Goal: Transaction & Acquisition: Purchase product/service

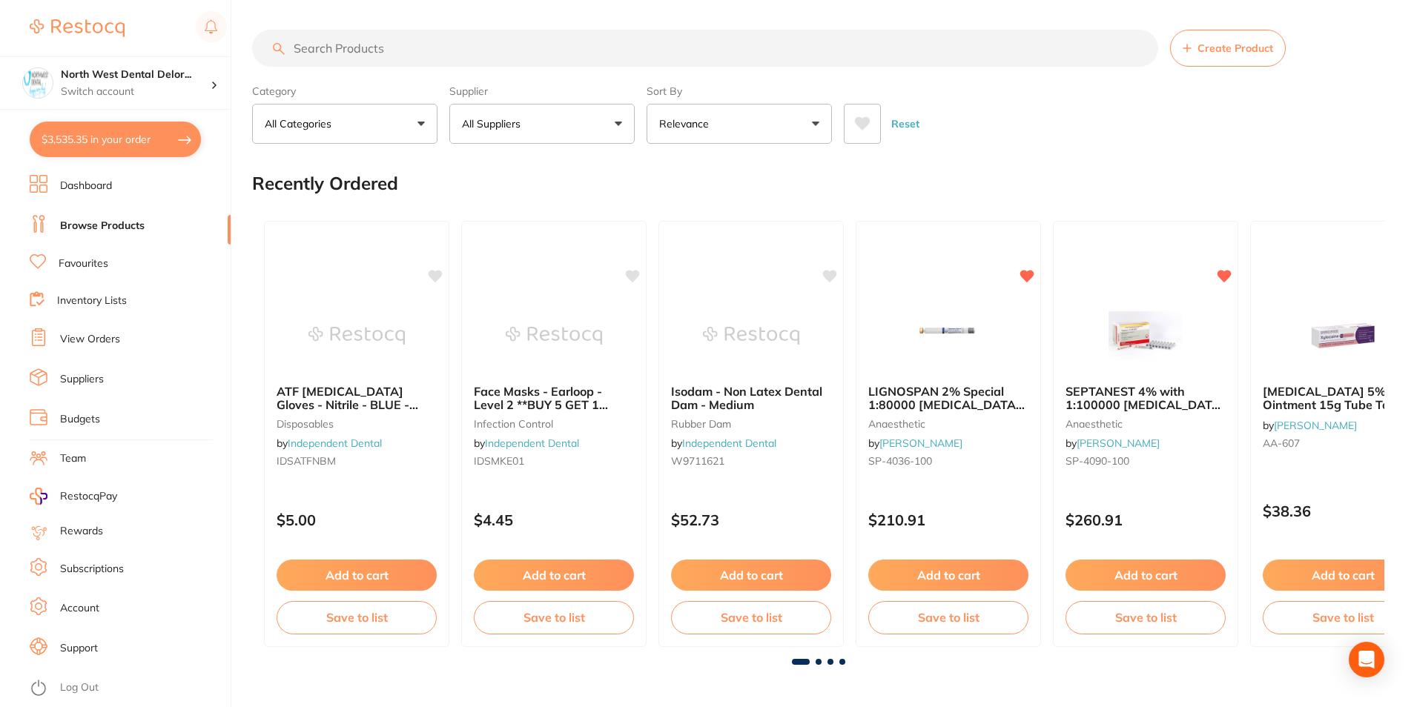
click at [124, 139] on button "$3,535.35 in your order" at bounding box center [115, 140] width 171 height 36
checkbox input "true"
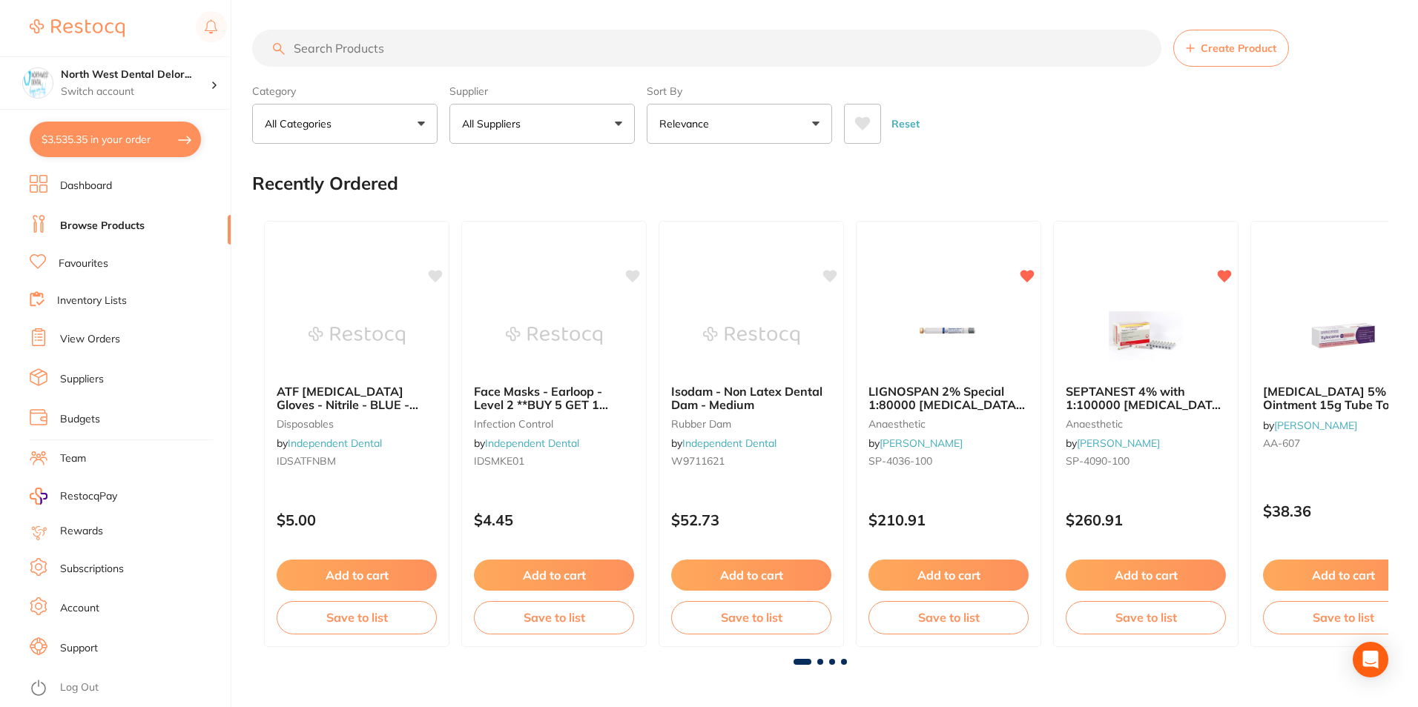
checkbox input "true"
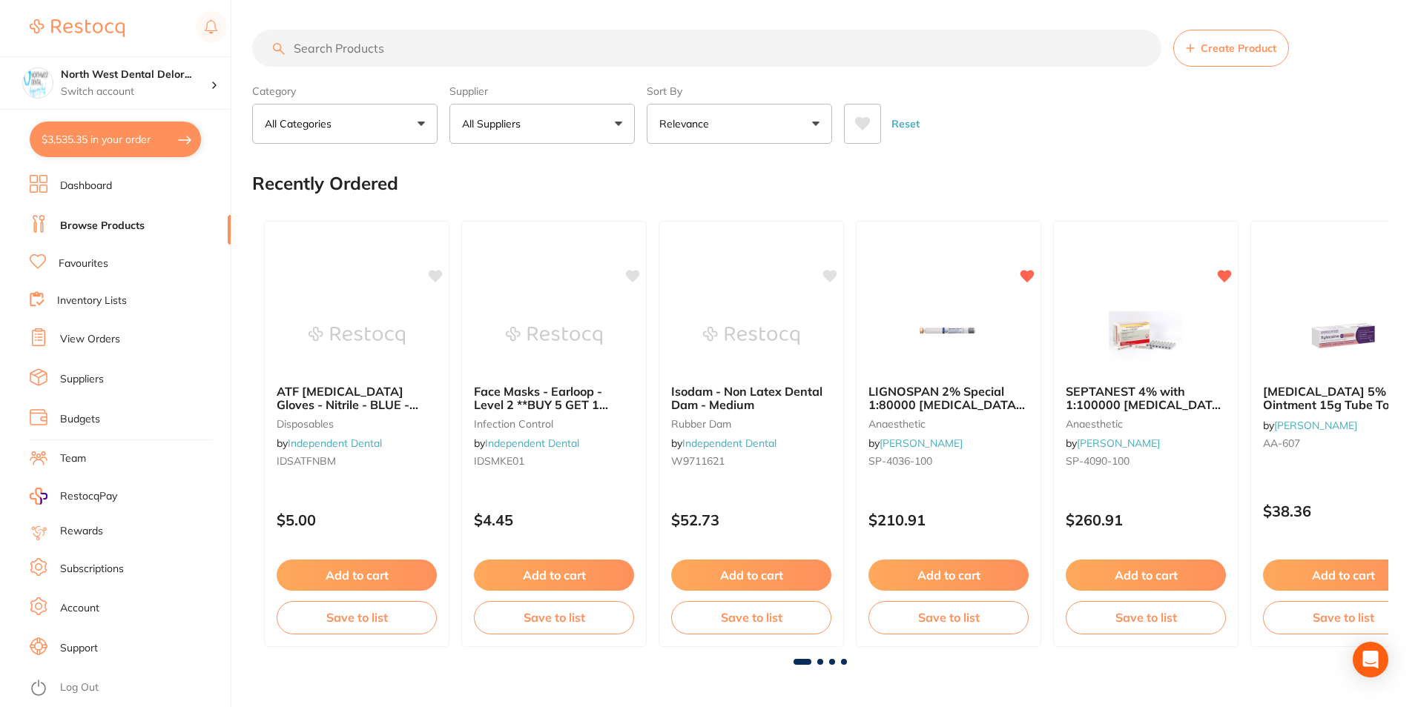
checkbox input "true"
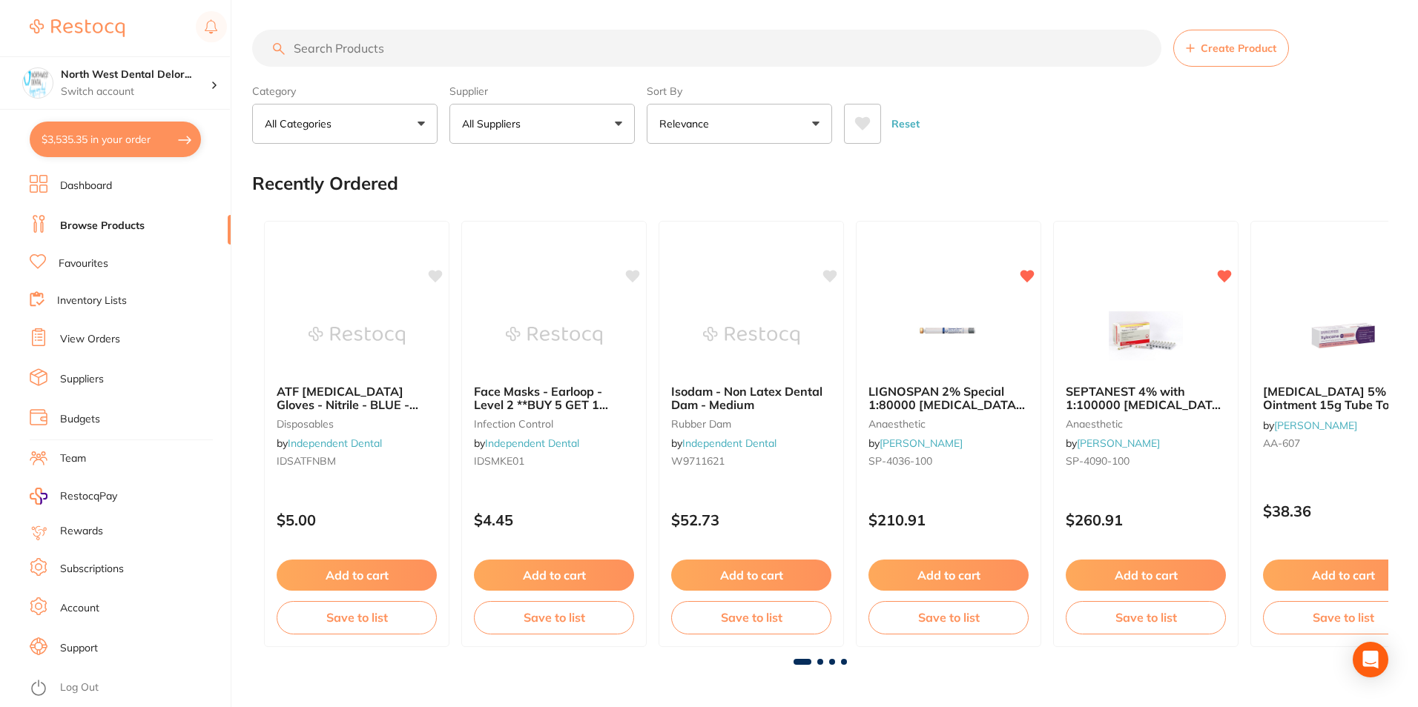
checkbox input "true"
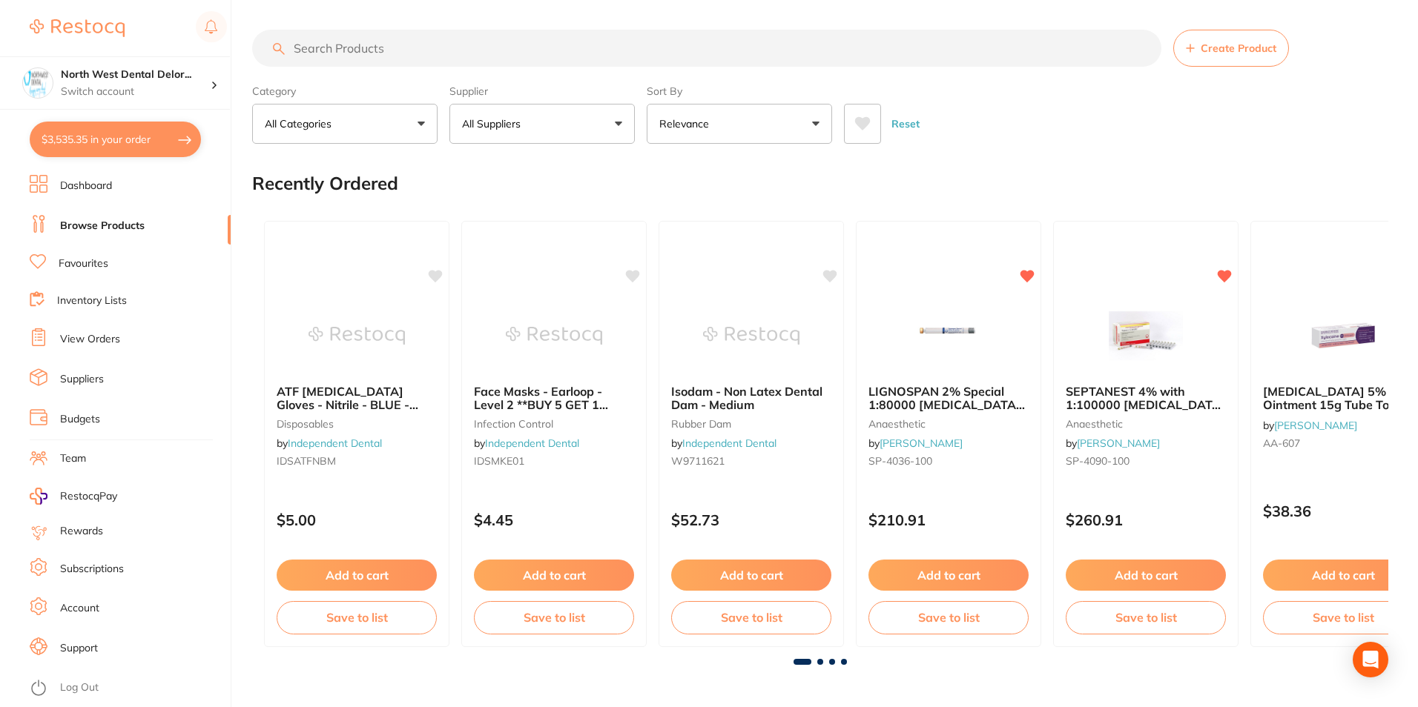
checkbox input "true"
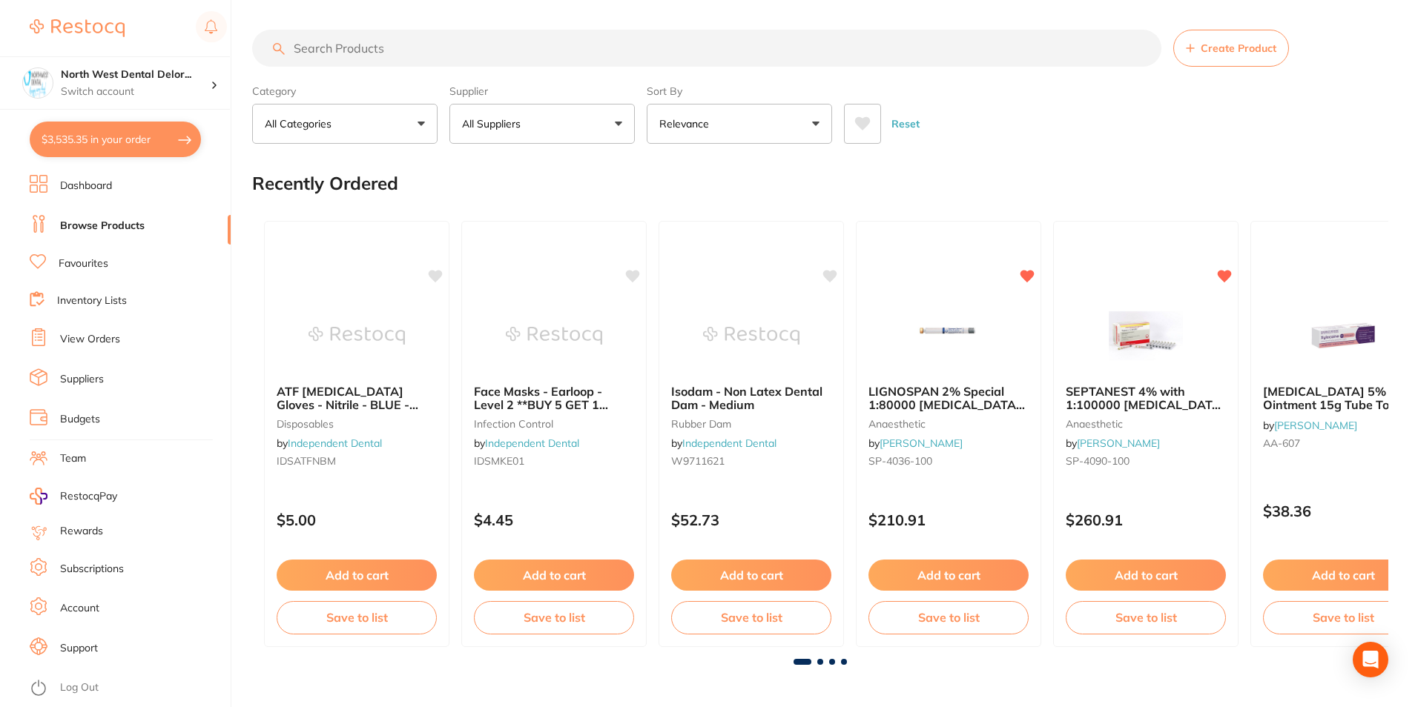
checkbox input "true"
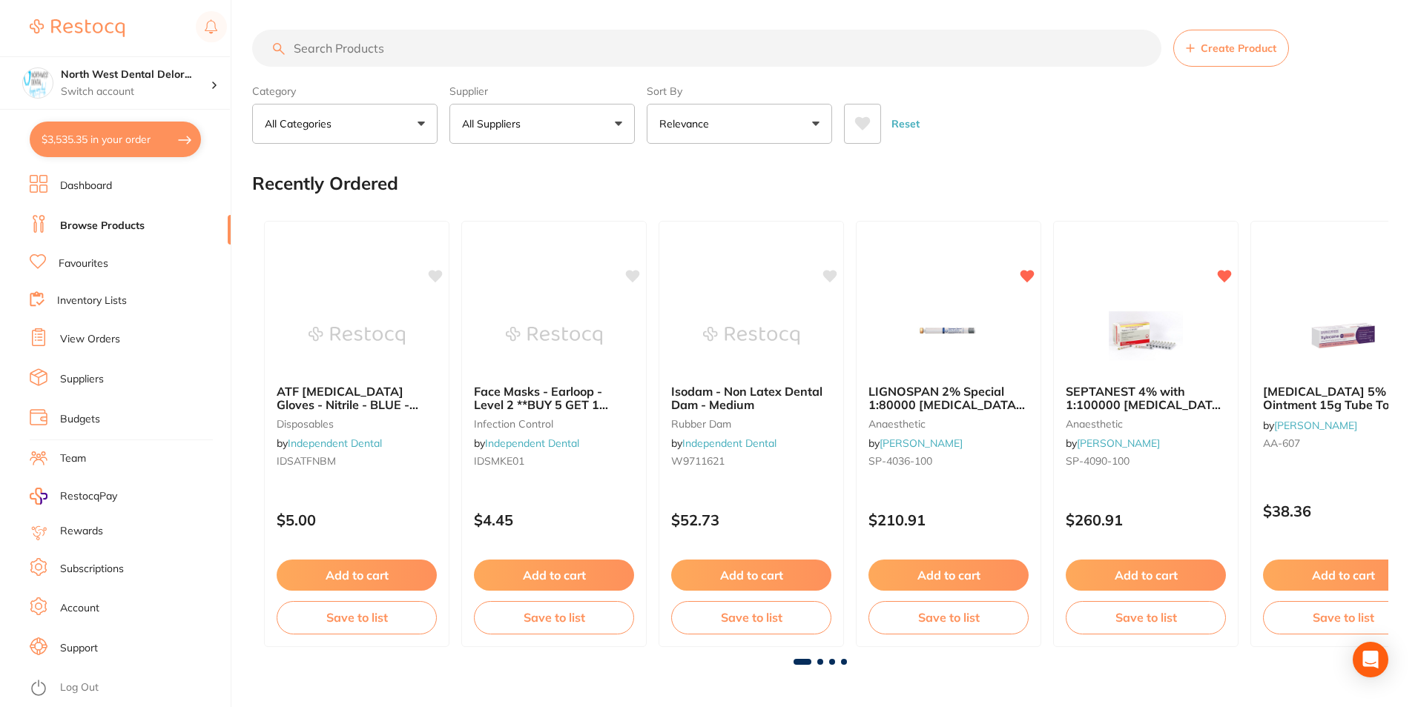
checkbox input "true"
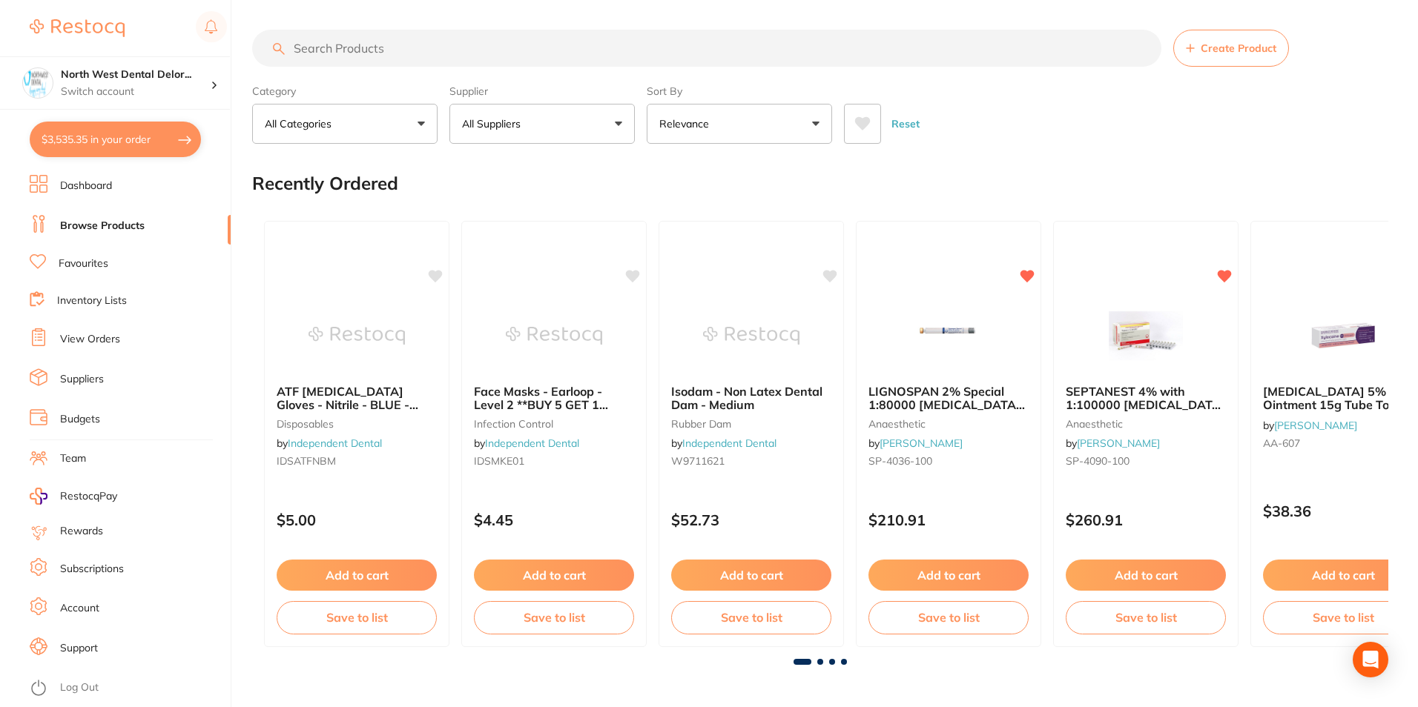
checkbox input "true"
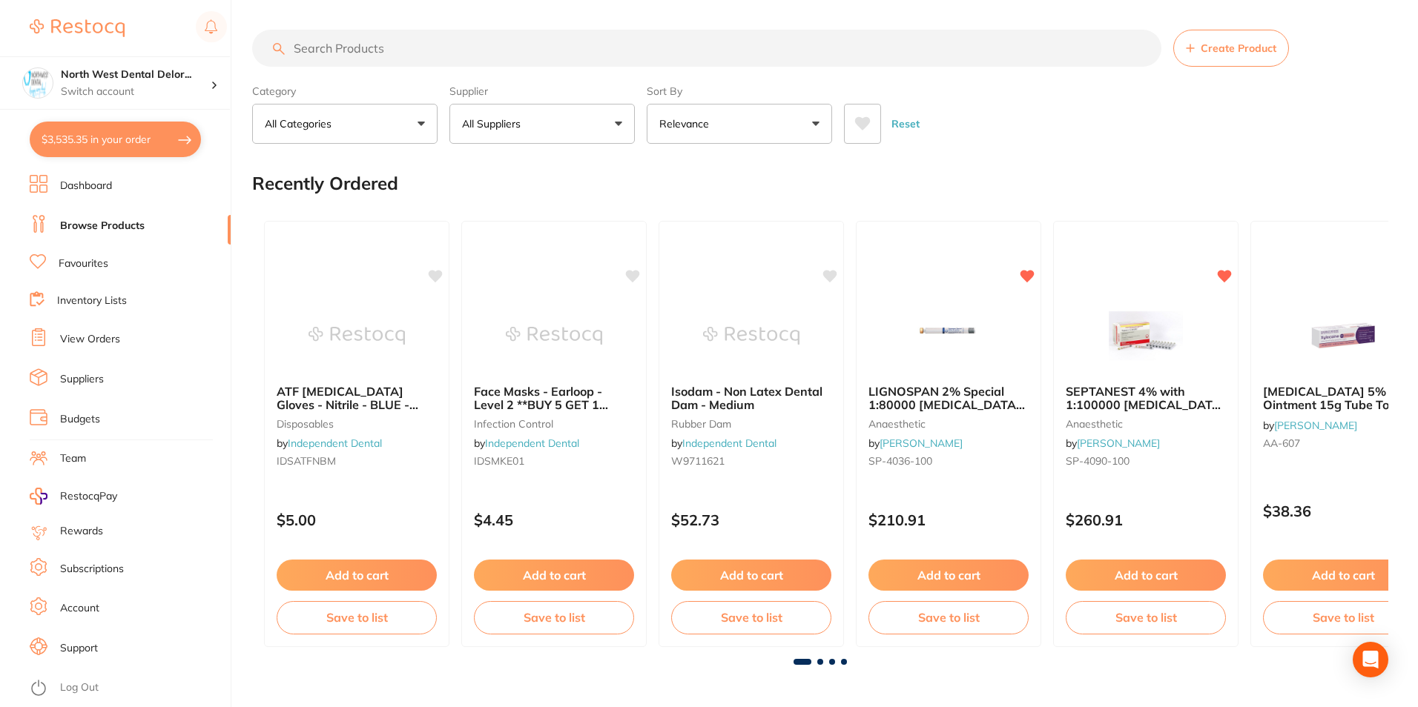
checkbox input "true"
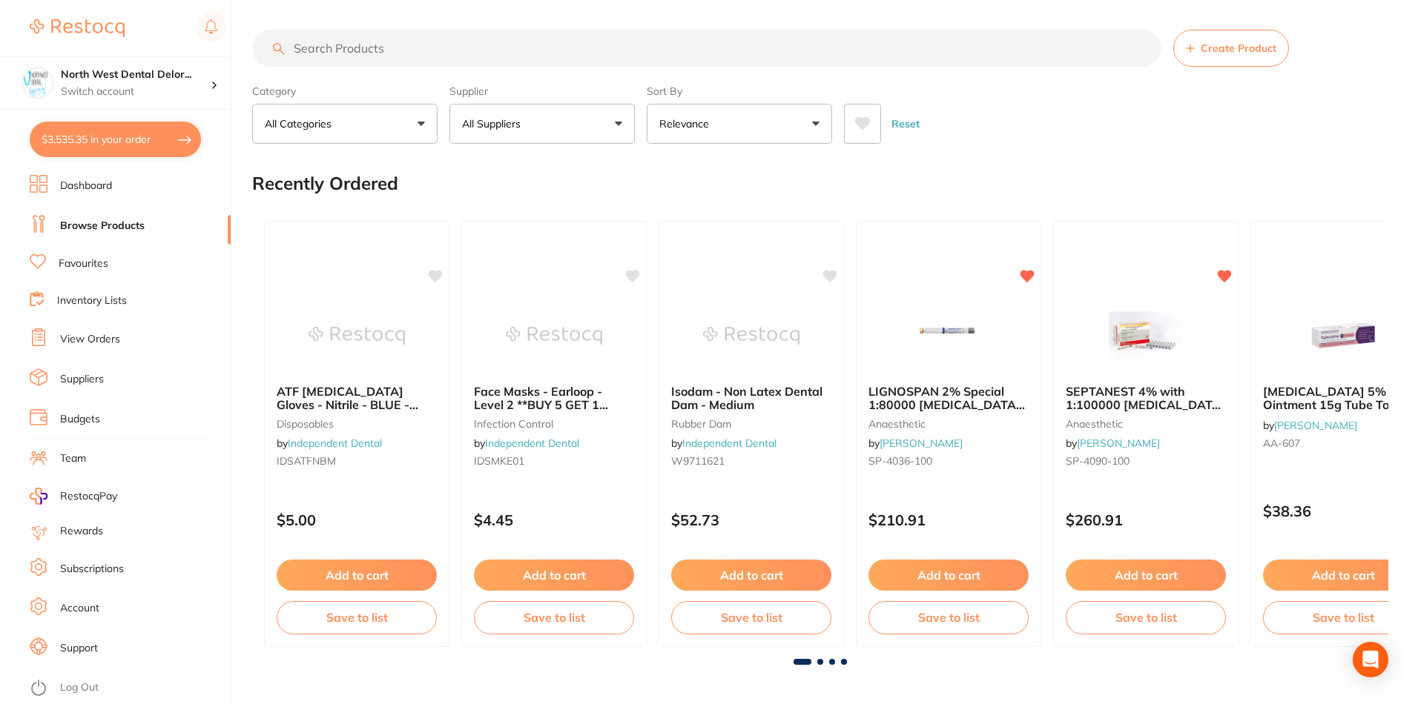
checkbox input "true"
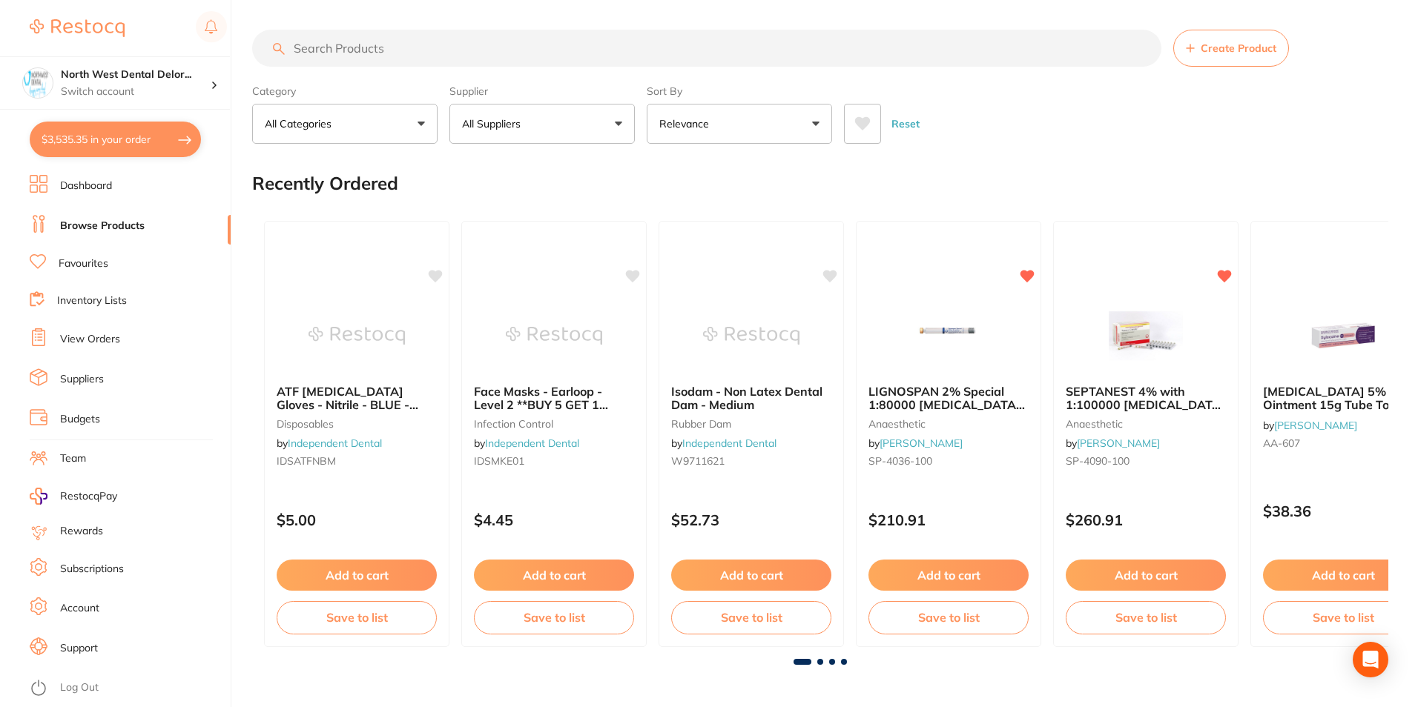
checkbox input "true"
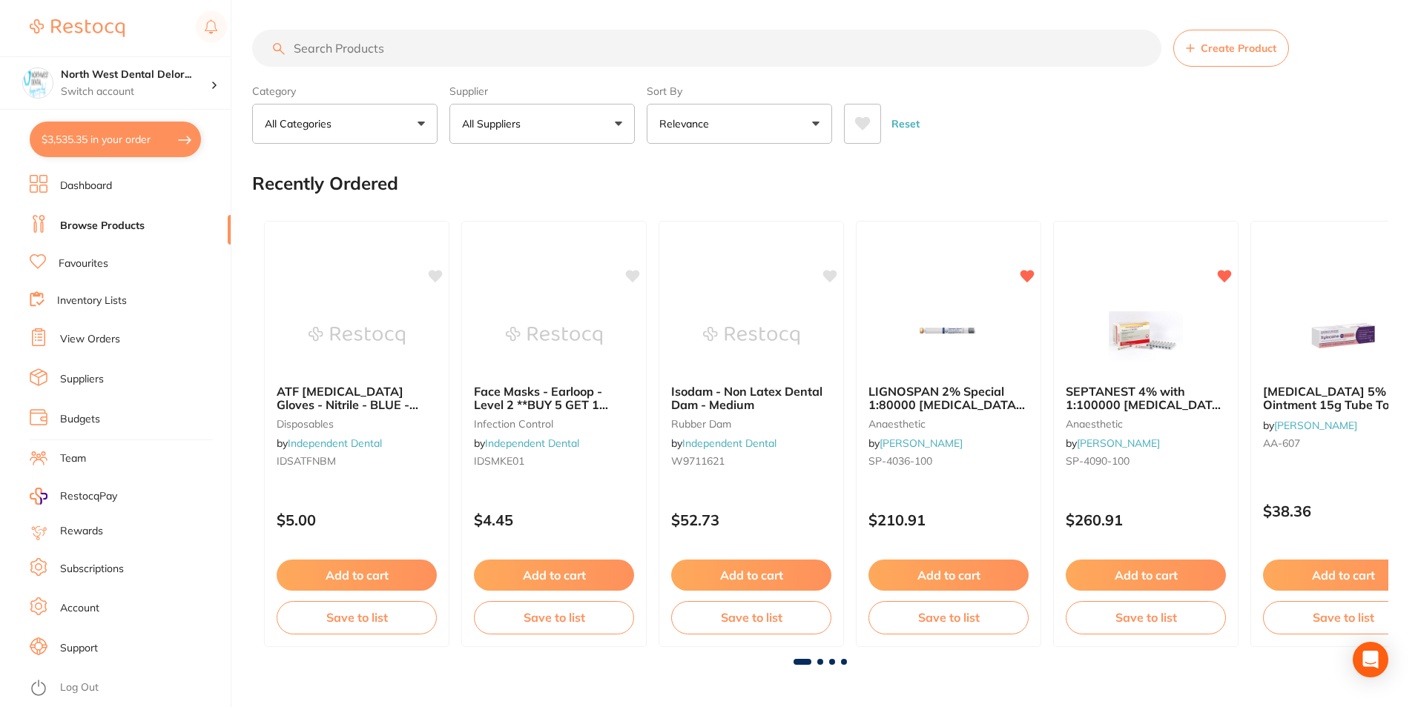
checkbox input "true"
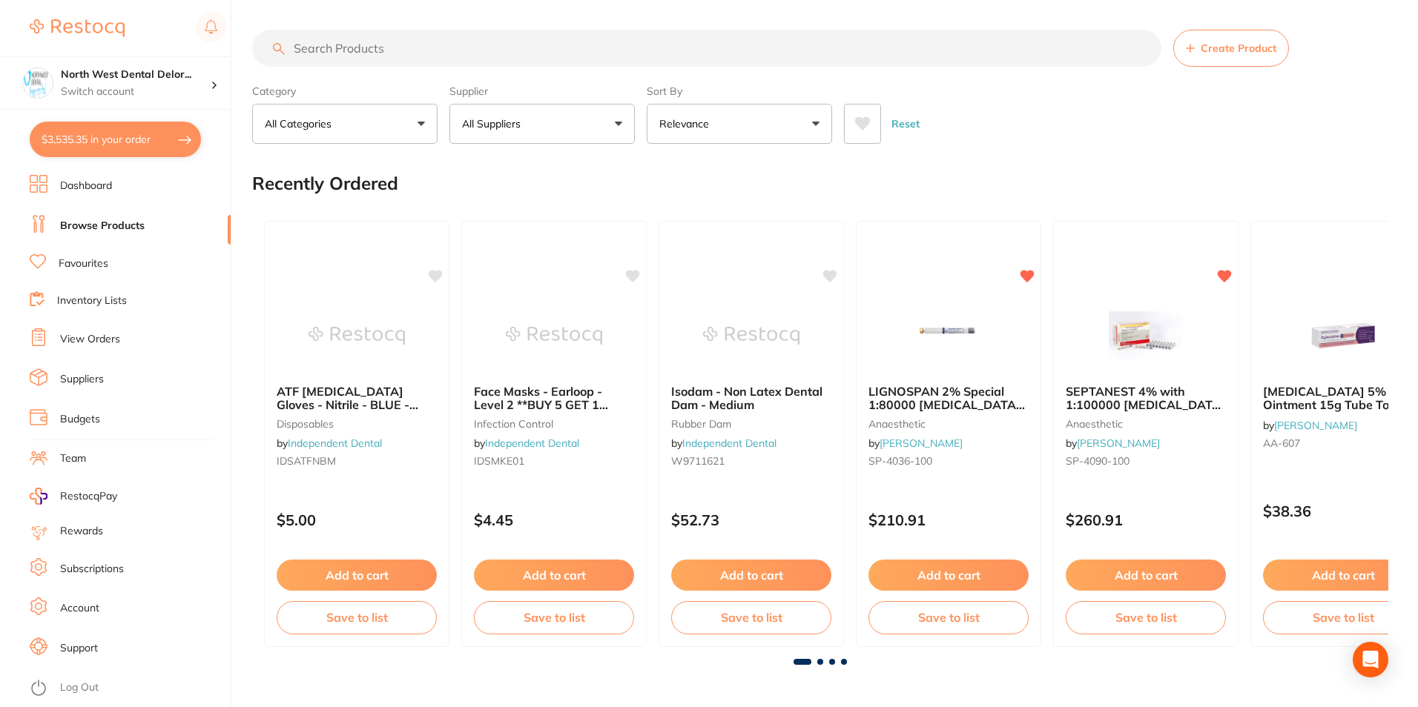
checkbox input "true"
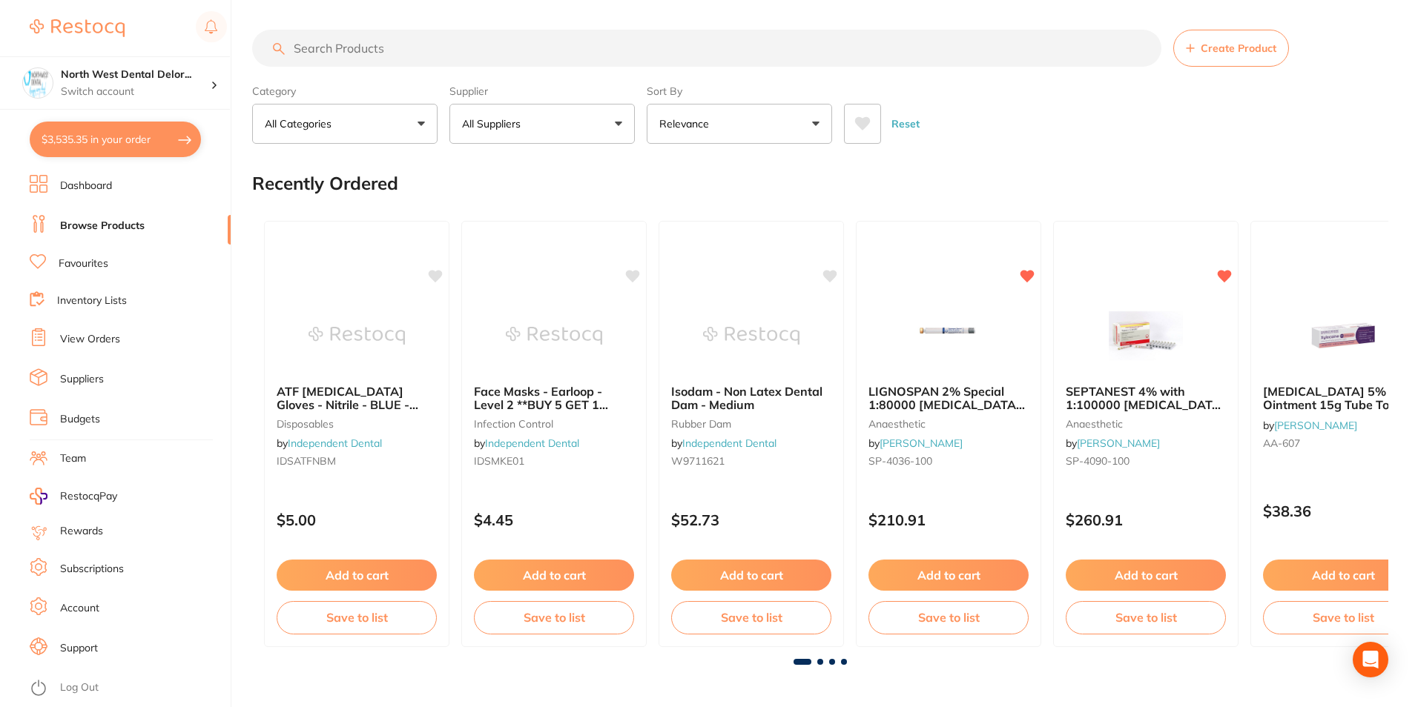
checkbox input "true"
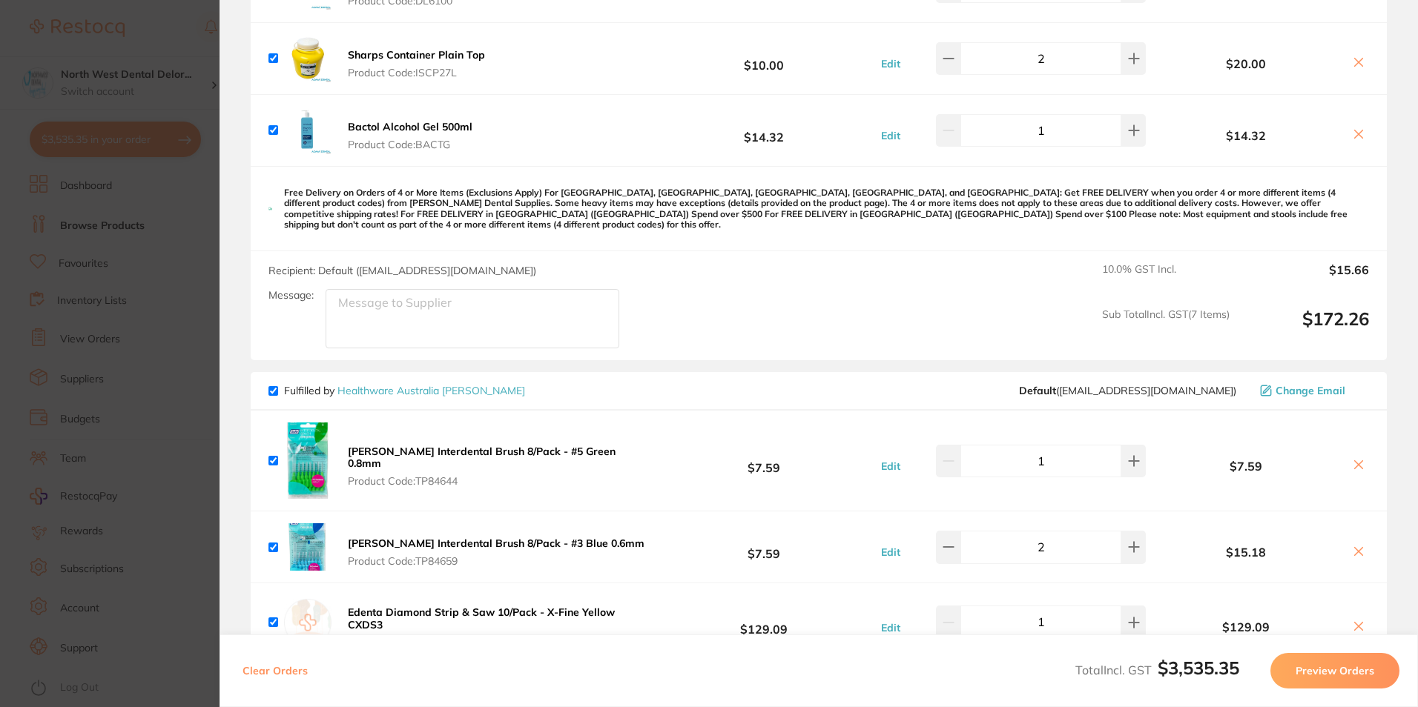
scroll to position [297, 0]
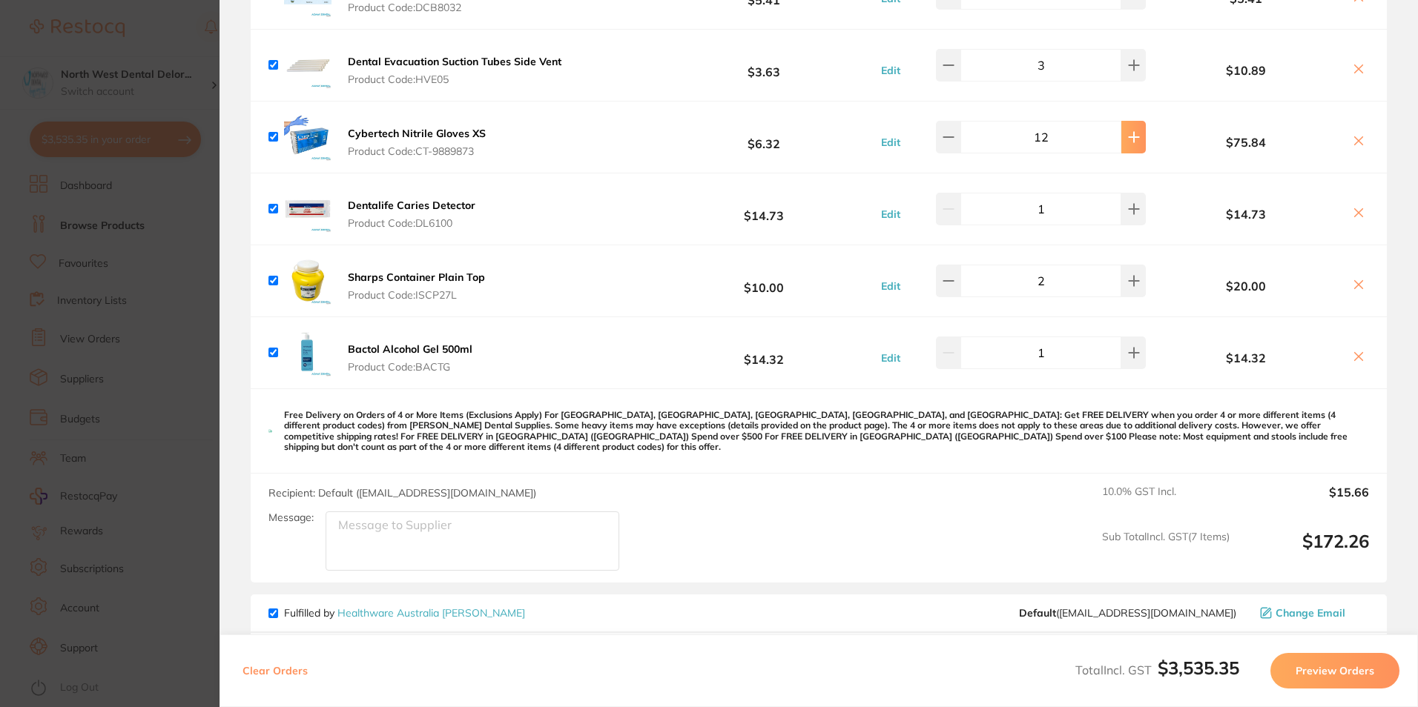
click at [1128, 139] on icon at bounding box center [1134, 137] width 12 height 12
type input "13"
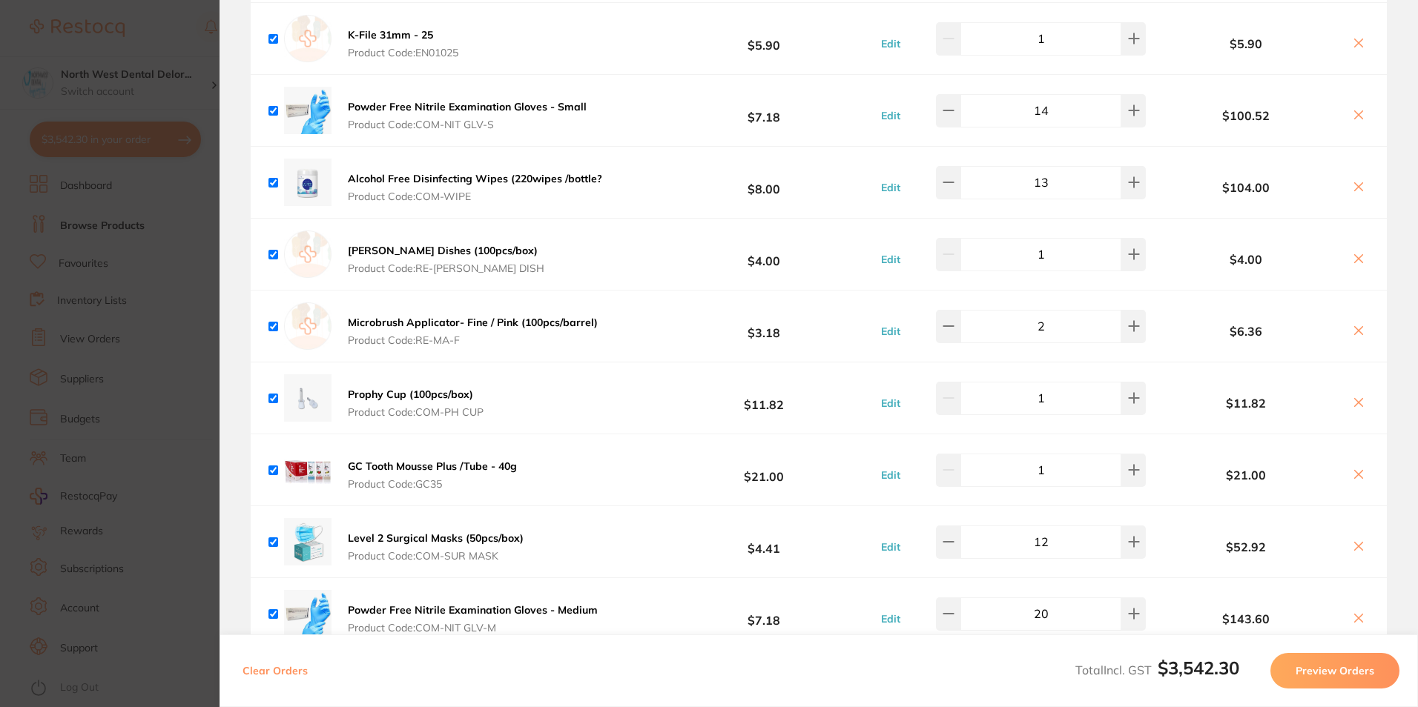
scroll to position [4997, 0]
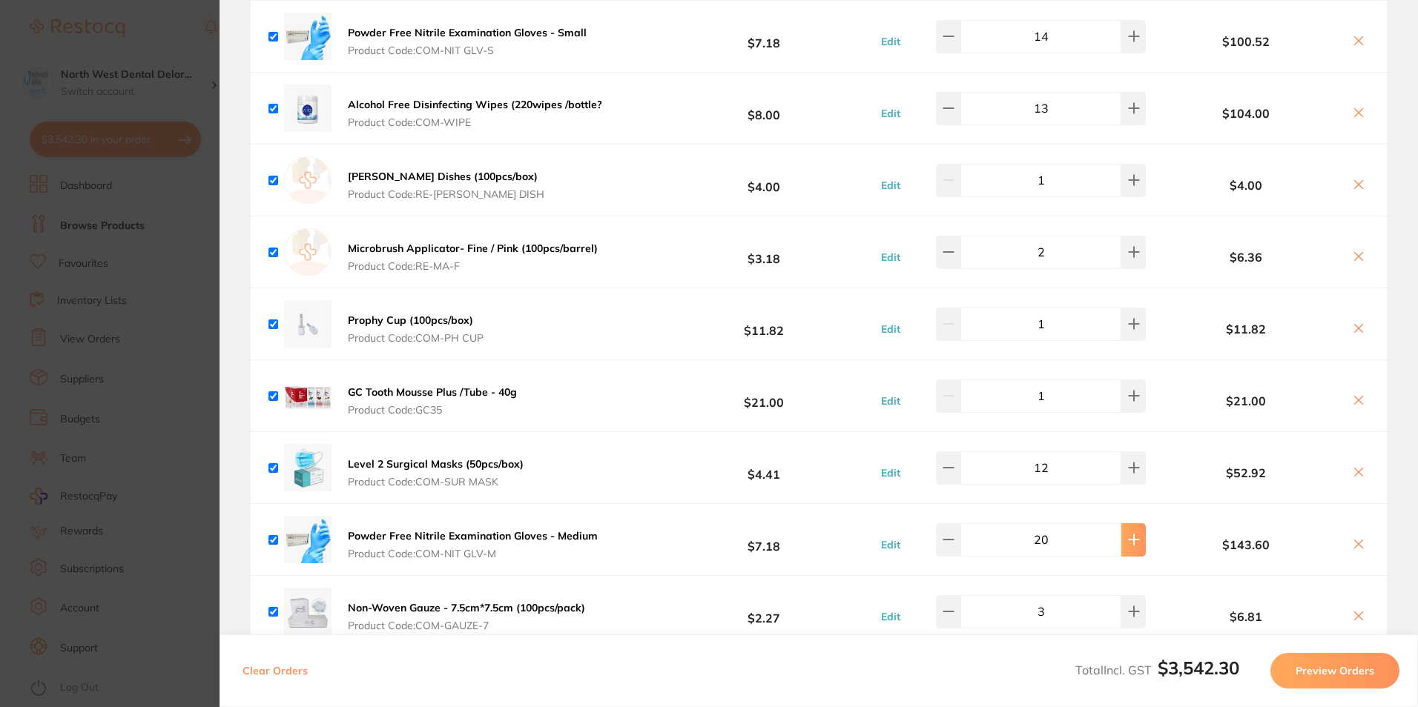
click at [1127, 524] on button at bounding box center [1133, 540] width 24 height 33
click at [1128, 524] on button at bounding box center [1133, 540] width 24 height 33
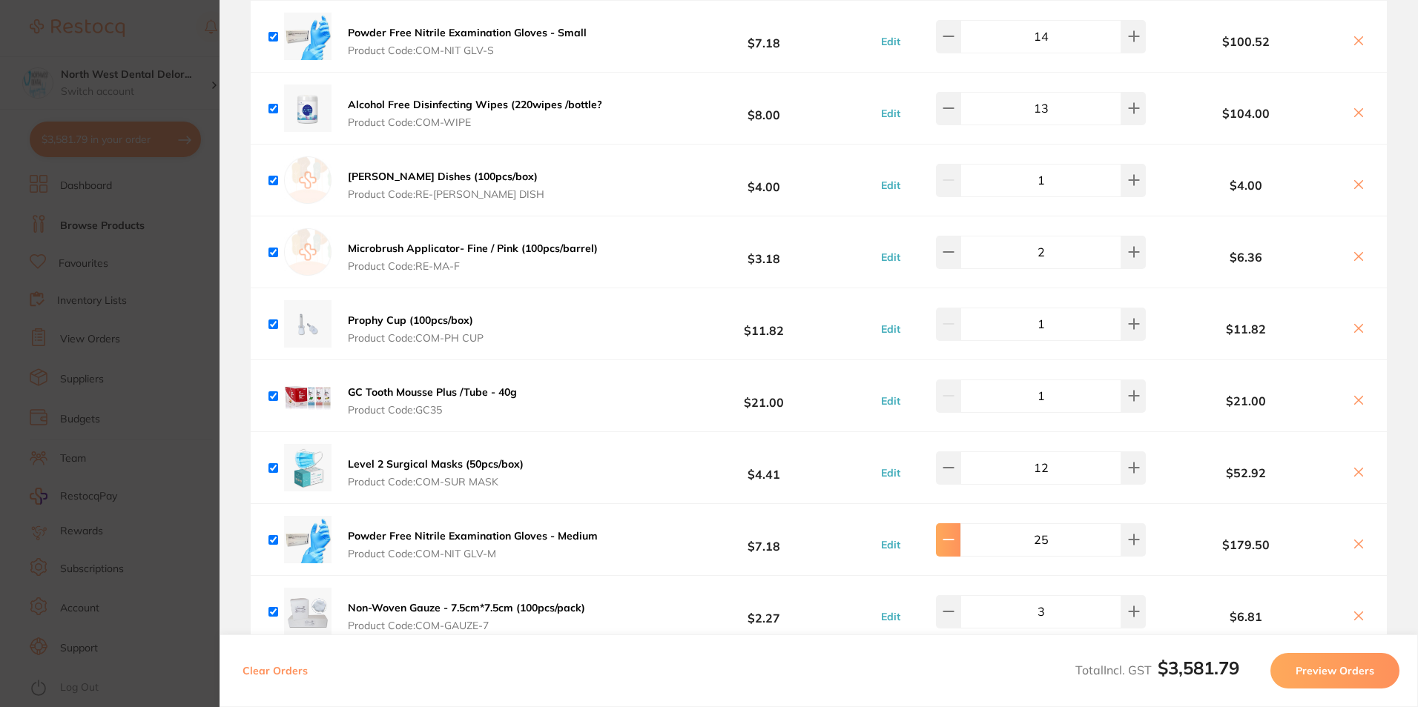
click at [954, 534] on icon at bounding box center [949, 540] width 12 height 12
type input "23"
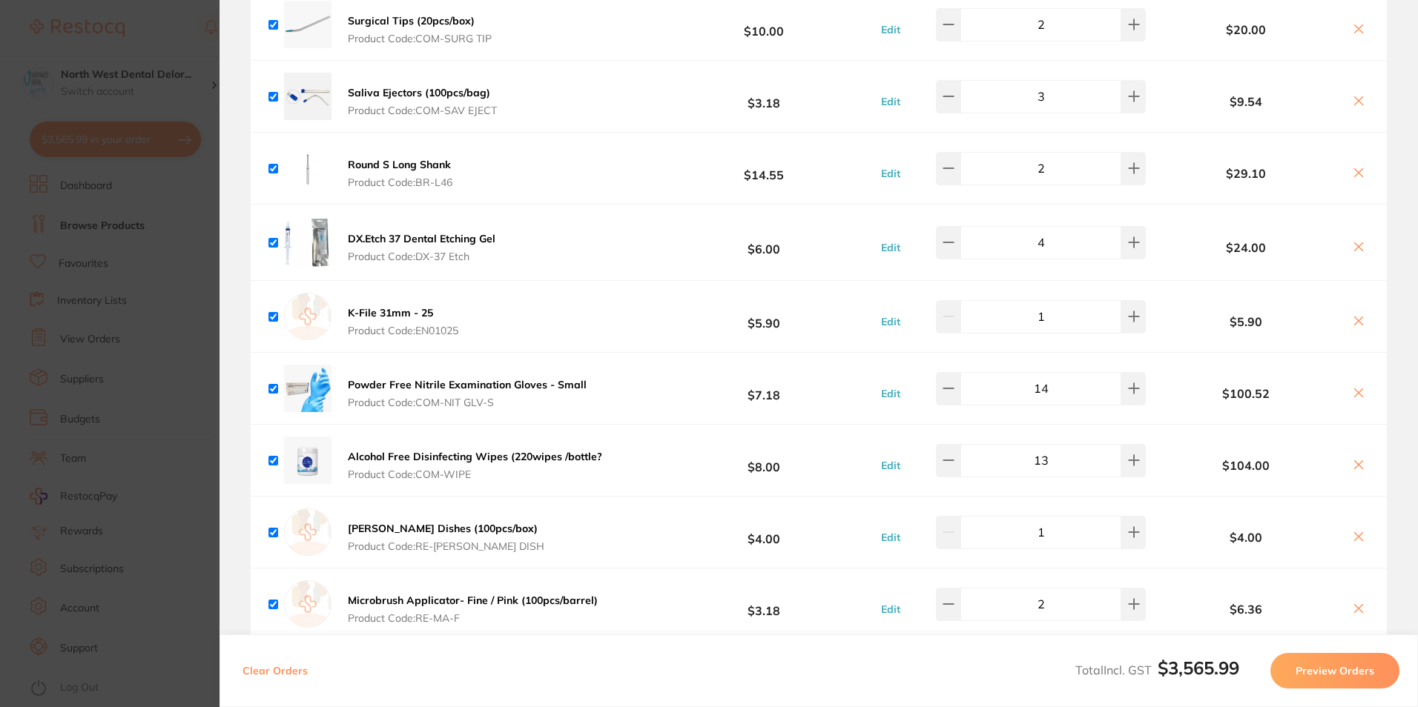
scroll to position [4626, 0]
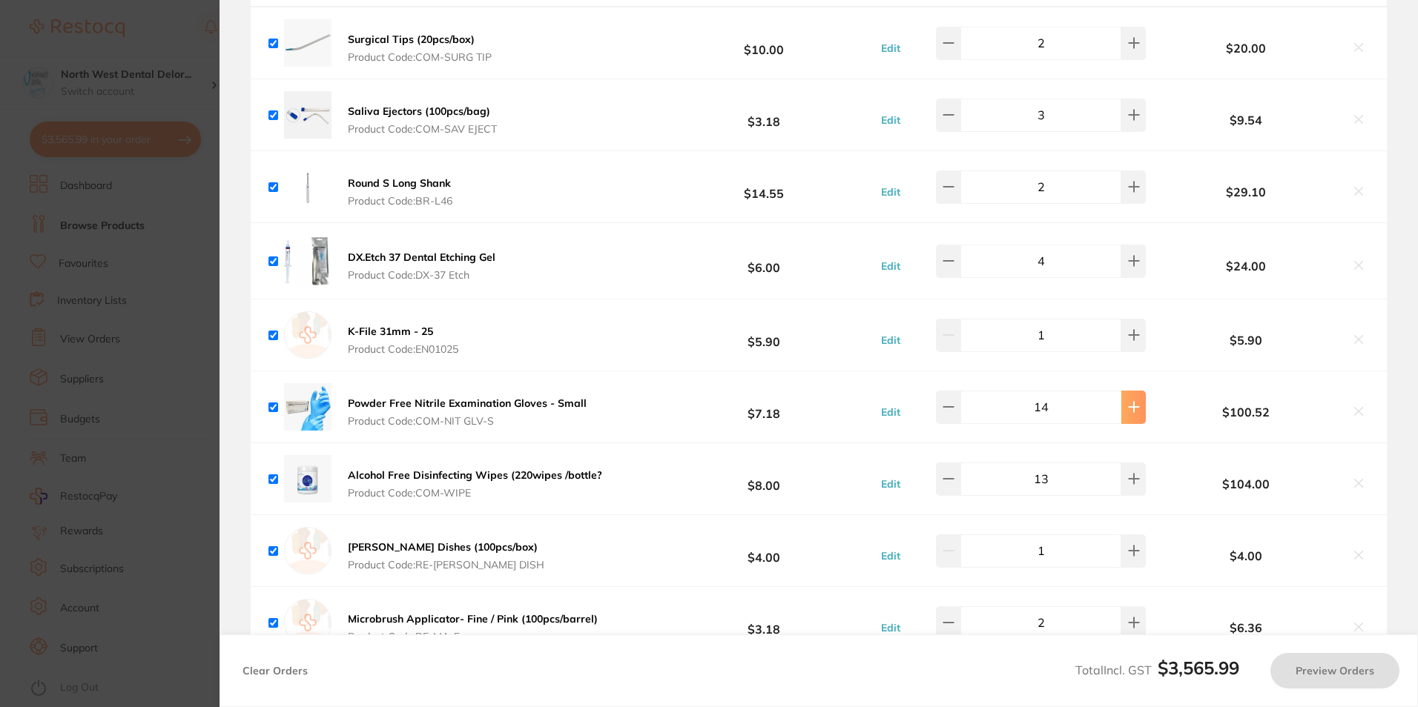
click at [1128, 401] on icon at bounding box center [1134, 407] width 12 height 12
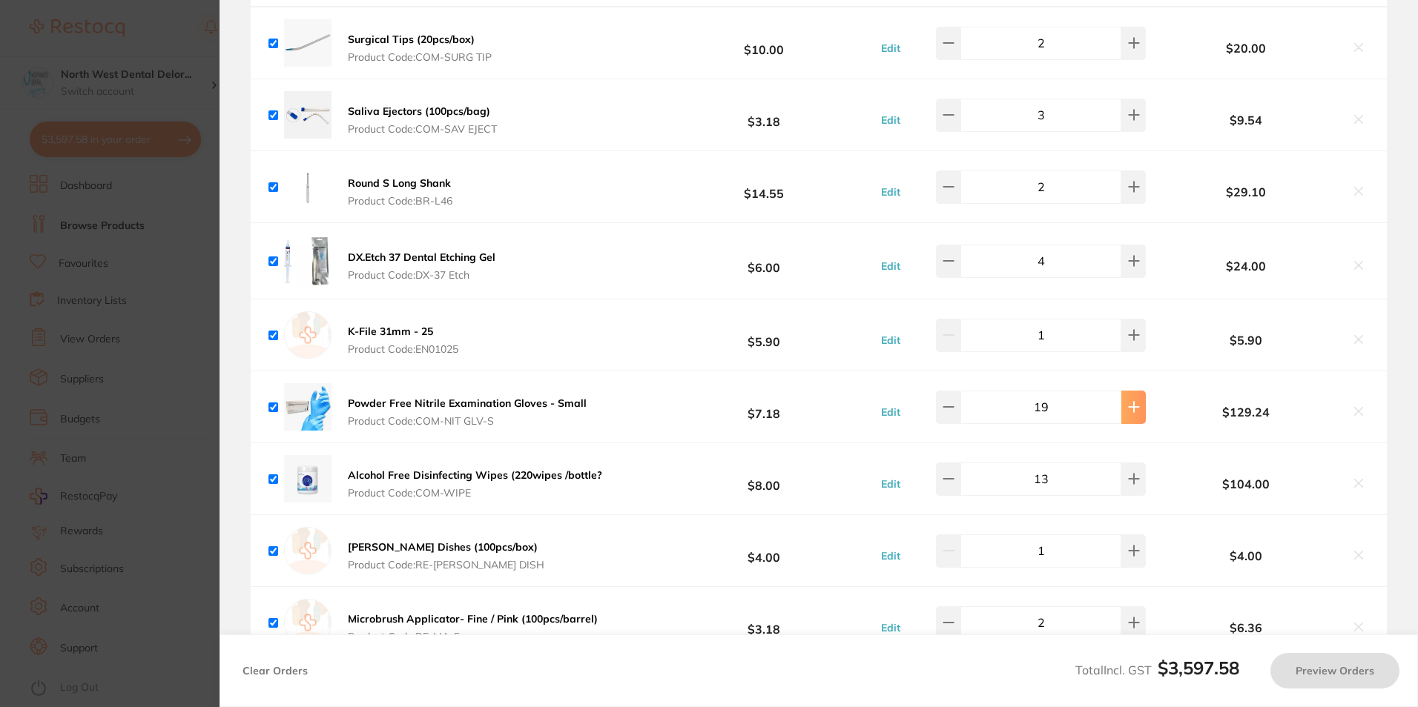
click at [1128, 401] on icon at bounding box center [1134, 407] width 12 height 12
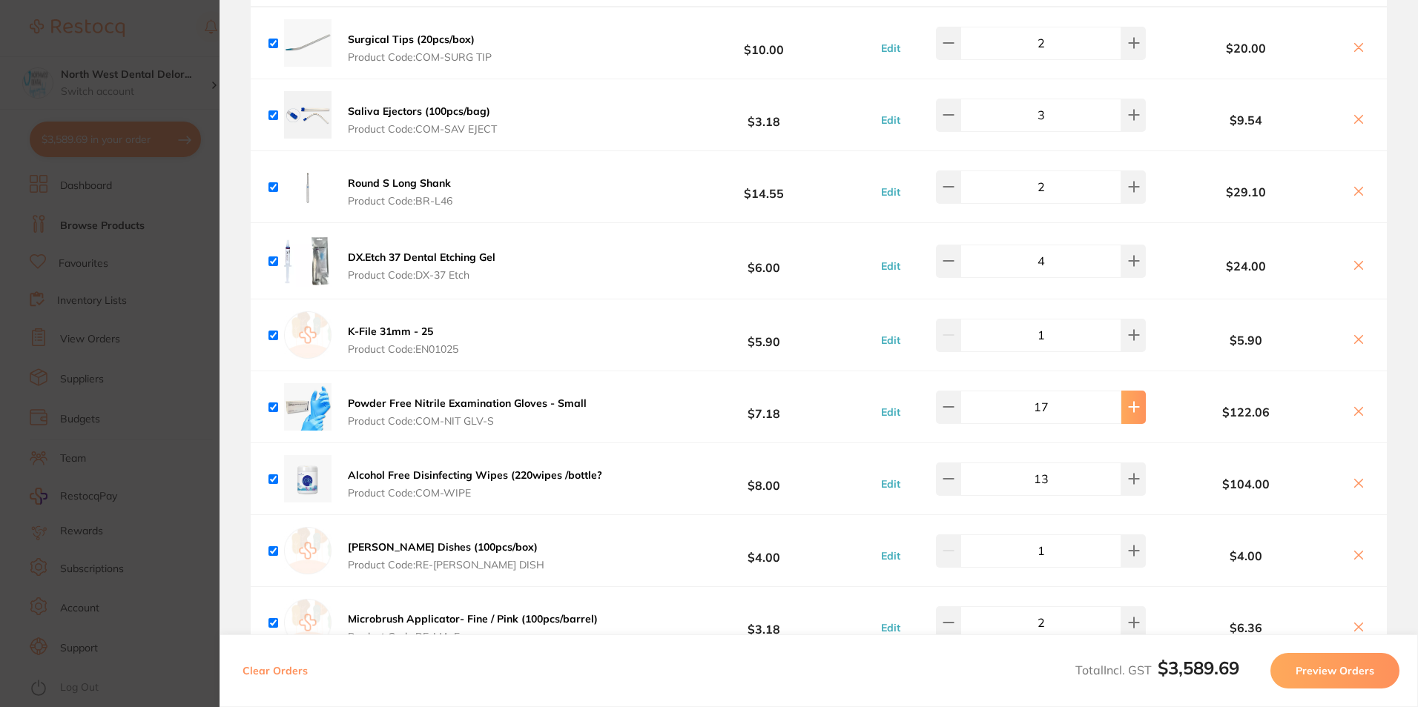
click at [1128, 401] on icon at bounding box center [1134, 407] width 12 height 12
click at [1133, 391] on button at bounding box center [1133, 407] width 24 height 33
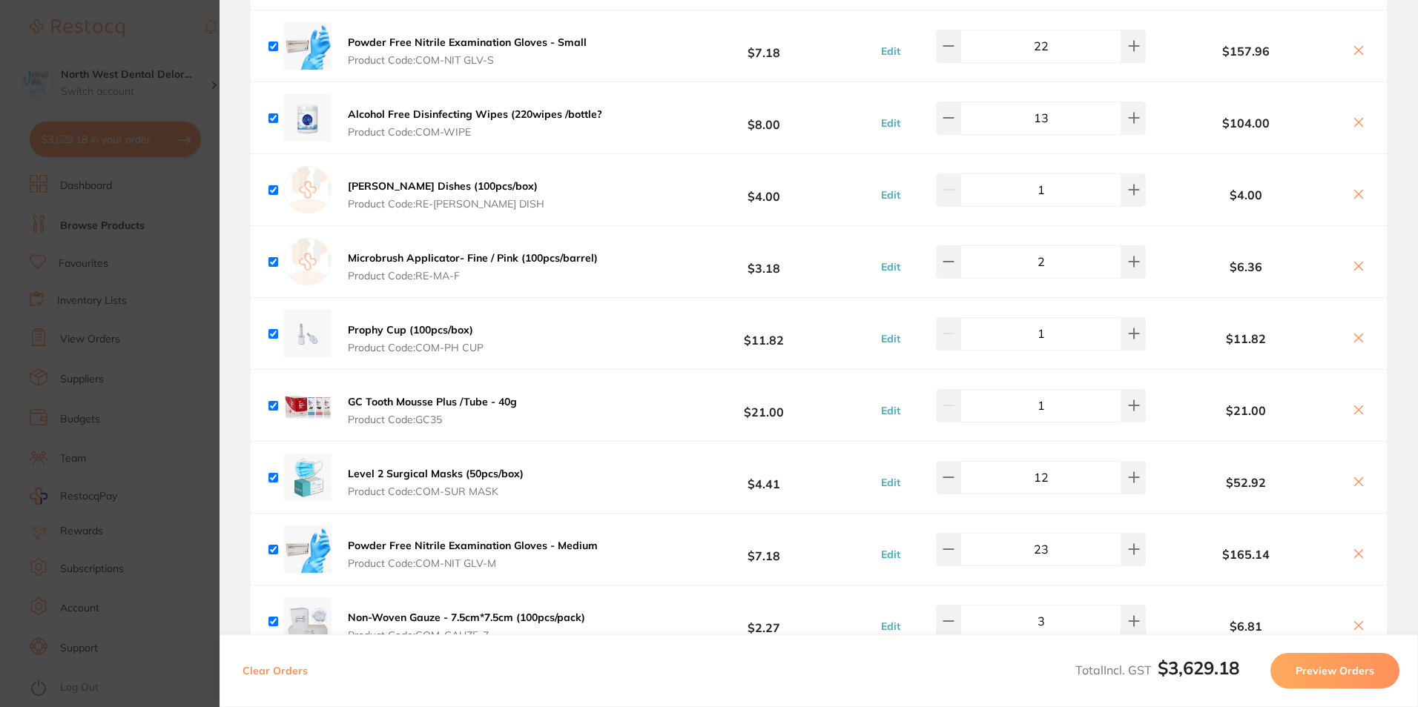
scroll to position [4774, 0]
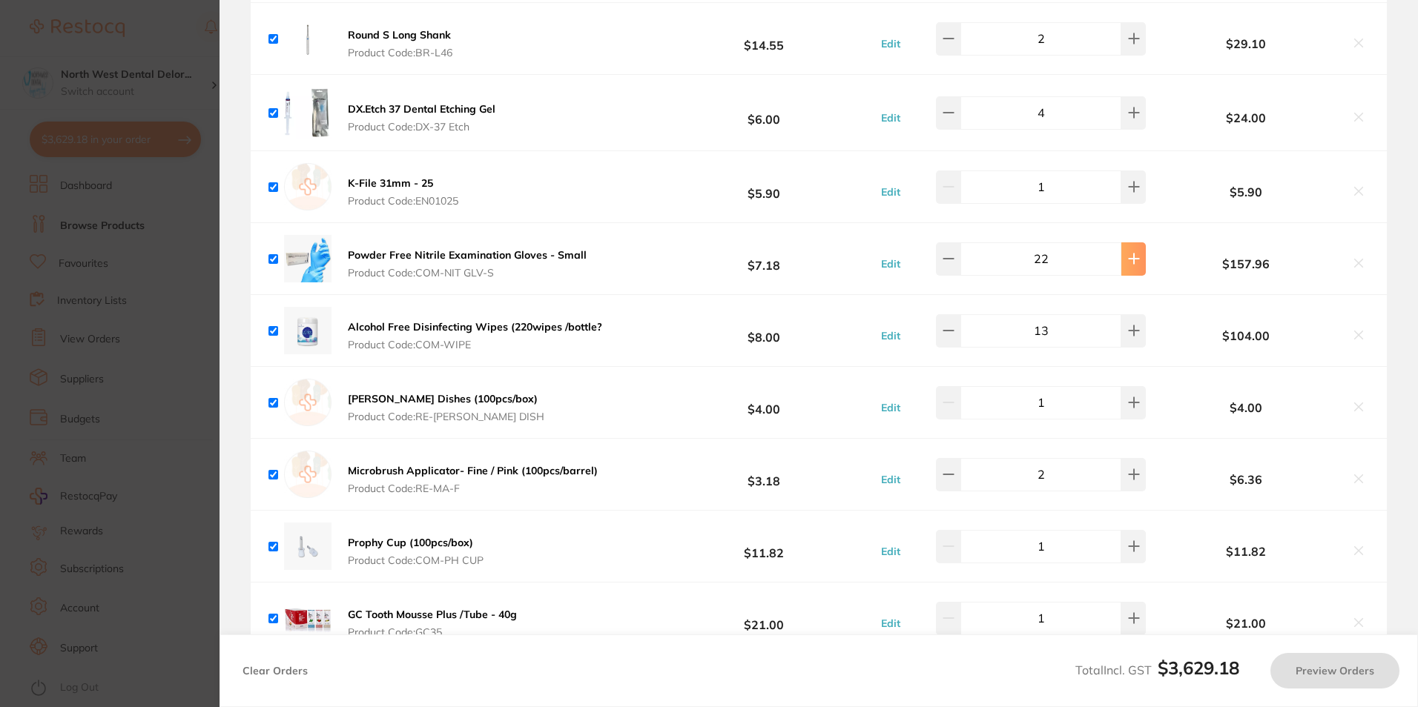
click at [1122, 245] on button at bounding box center [1133, 258] width 24 height 33
click at [1124, 242] on button at bounding box center [1133, 258] width 24 height 33
type input "23"
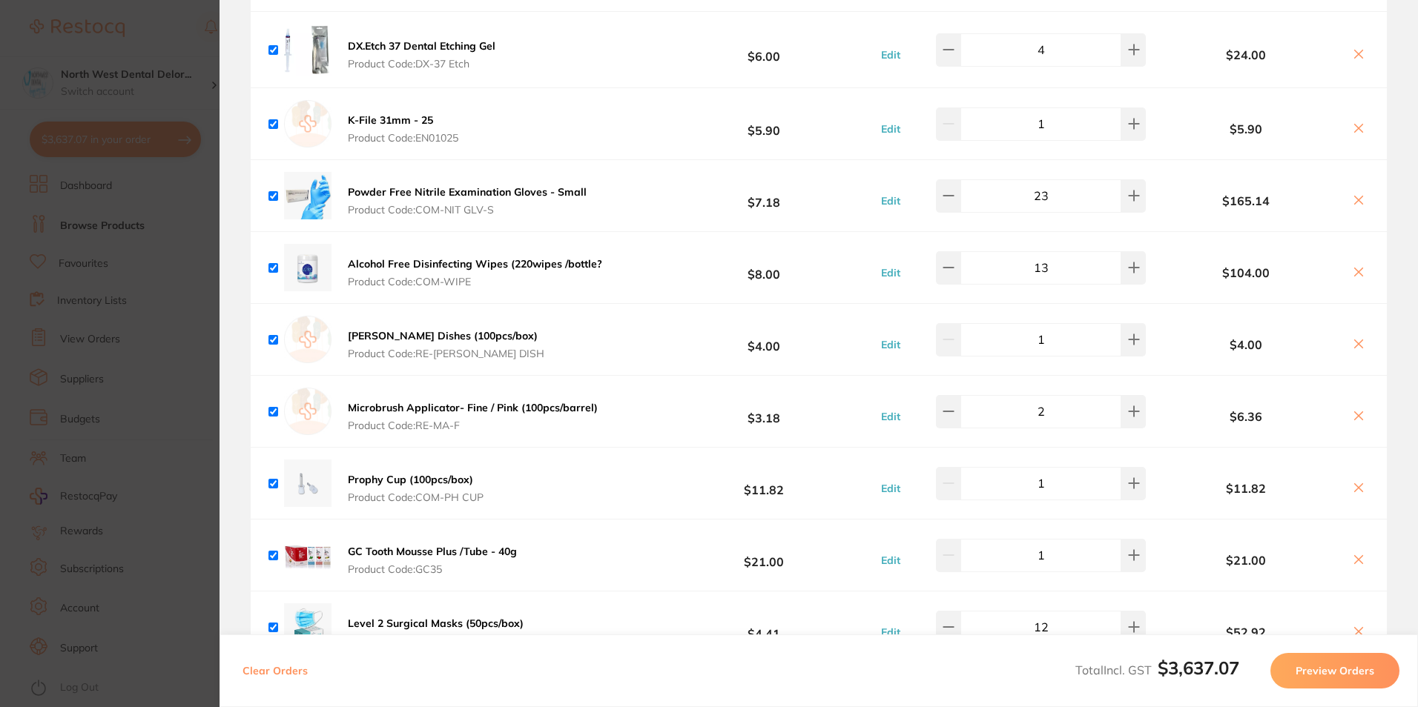
scroll to position [5071, 0]
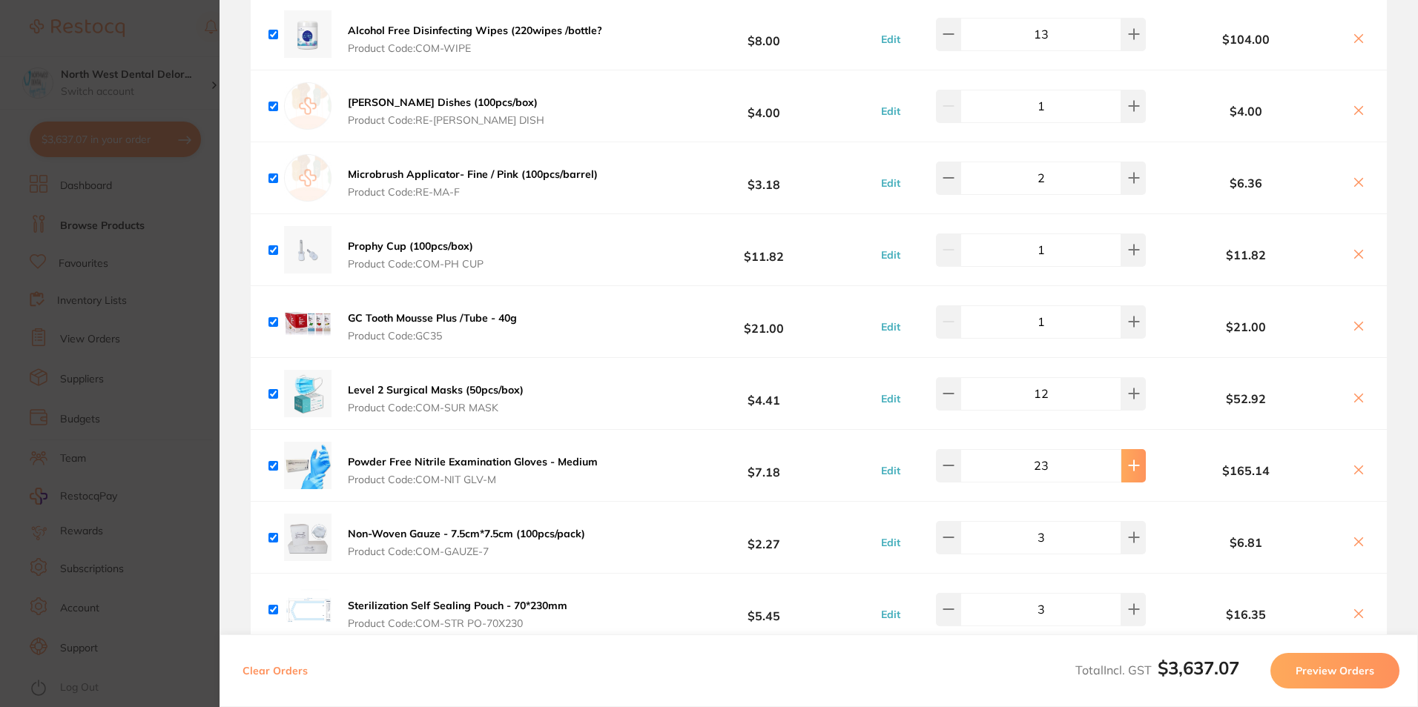
click at [1136, 449] on button at bounding box center [1133, 465] width 24 height 33
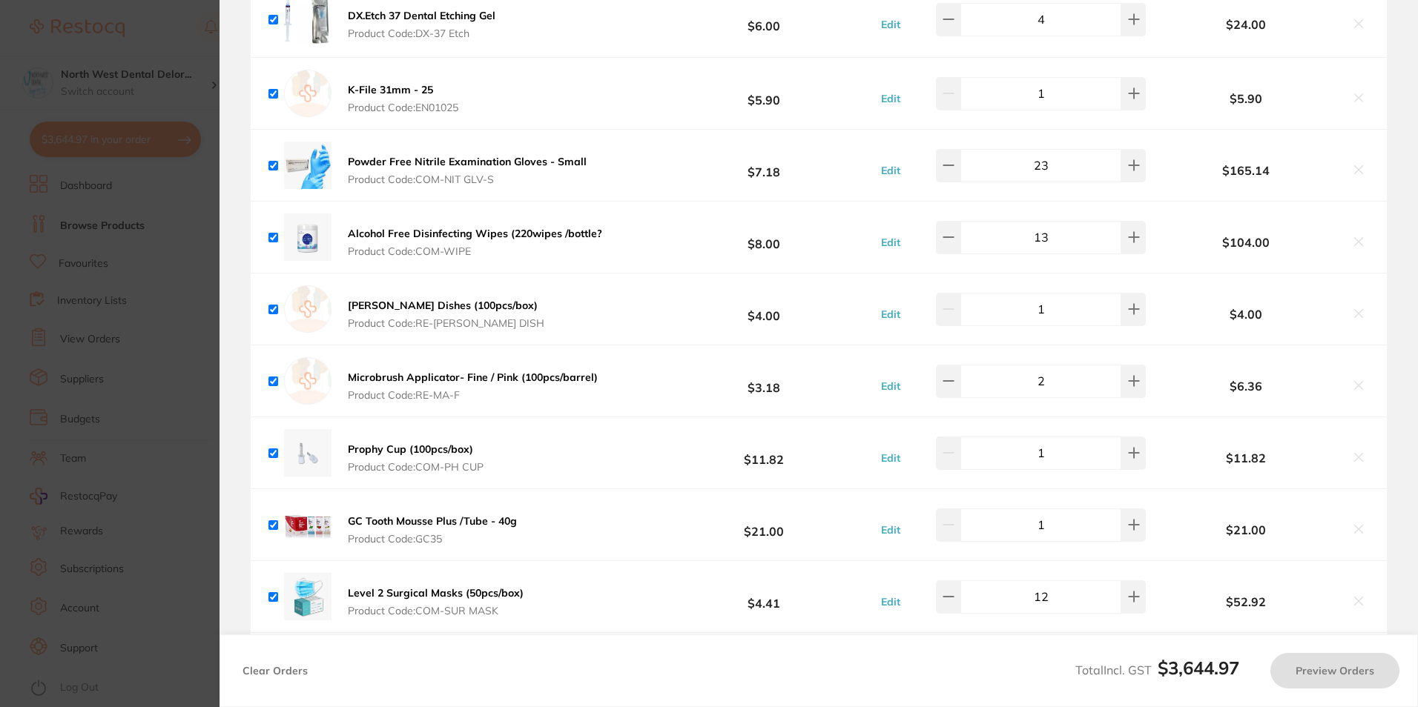
scroll to position [4848, 0]
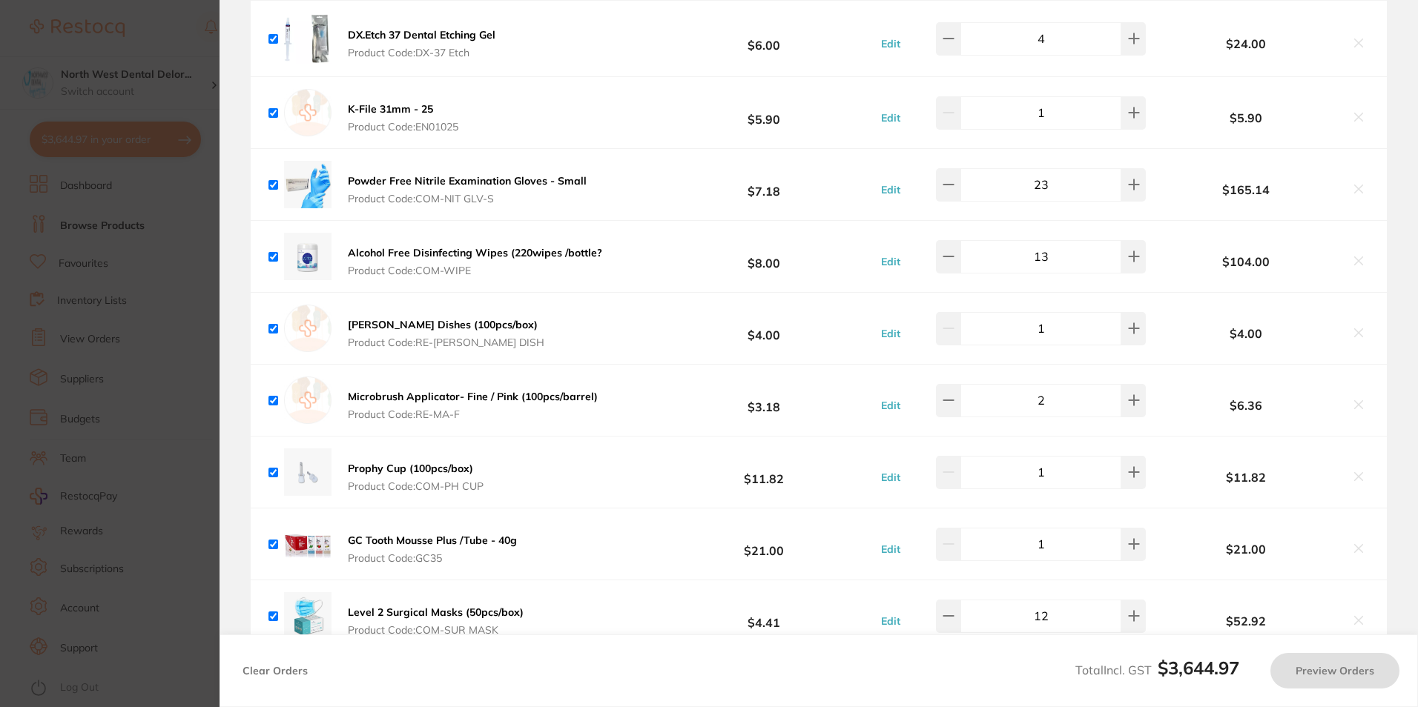
type input "23"
click at [1123, 171] on button at bounding box center [1133, 184] width 24 height 33
type input "24"
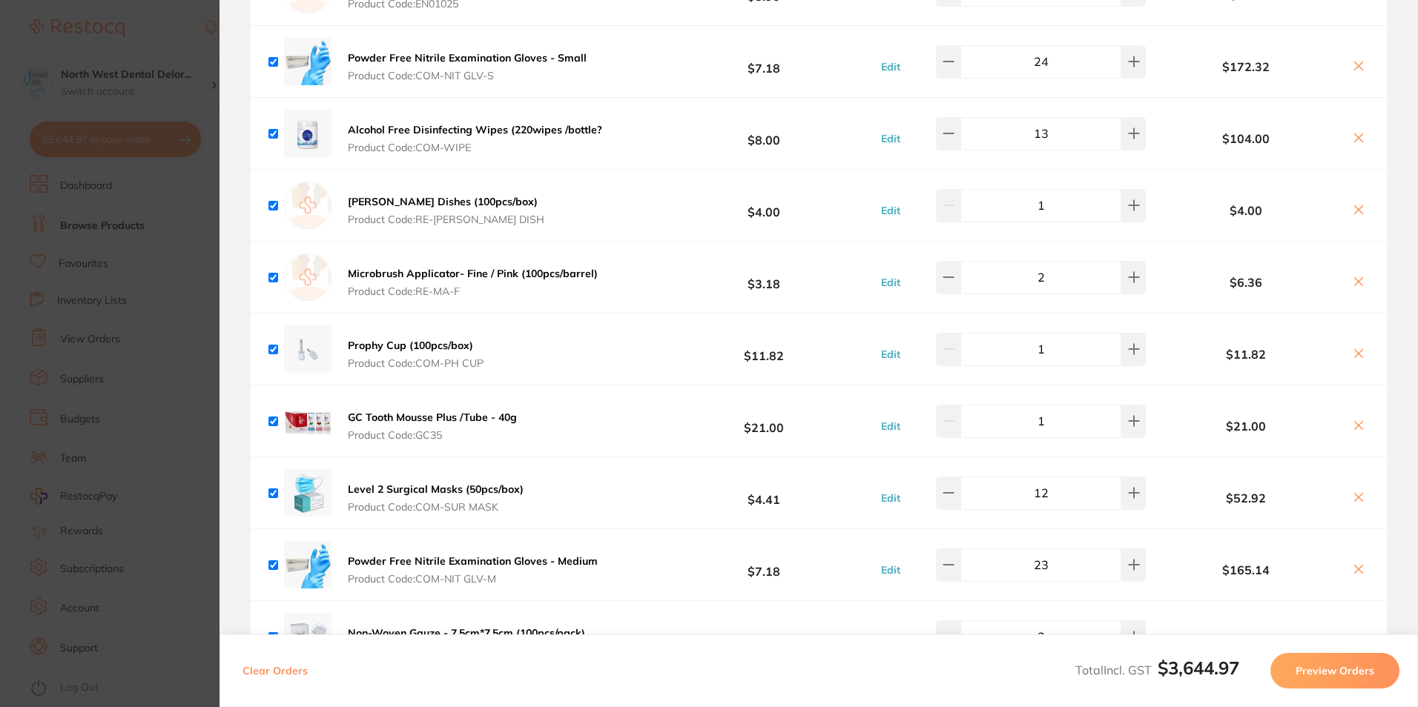
scroll to position [4997, 0]
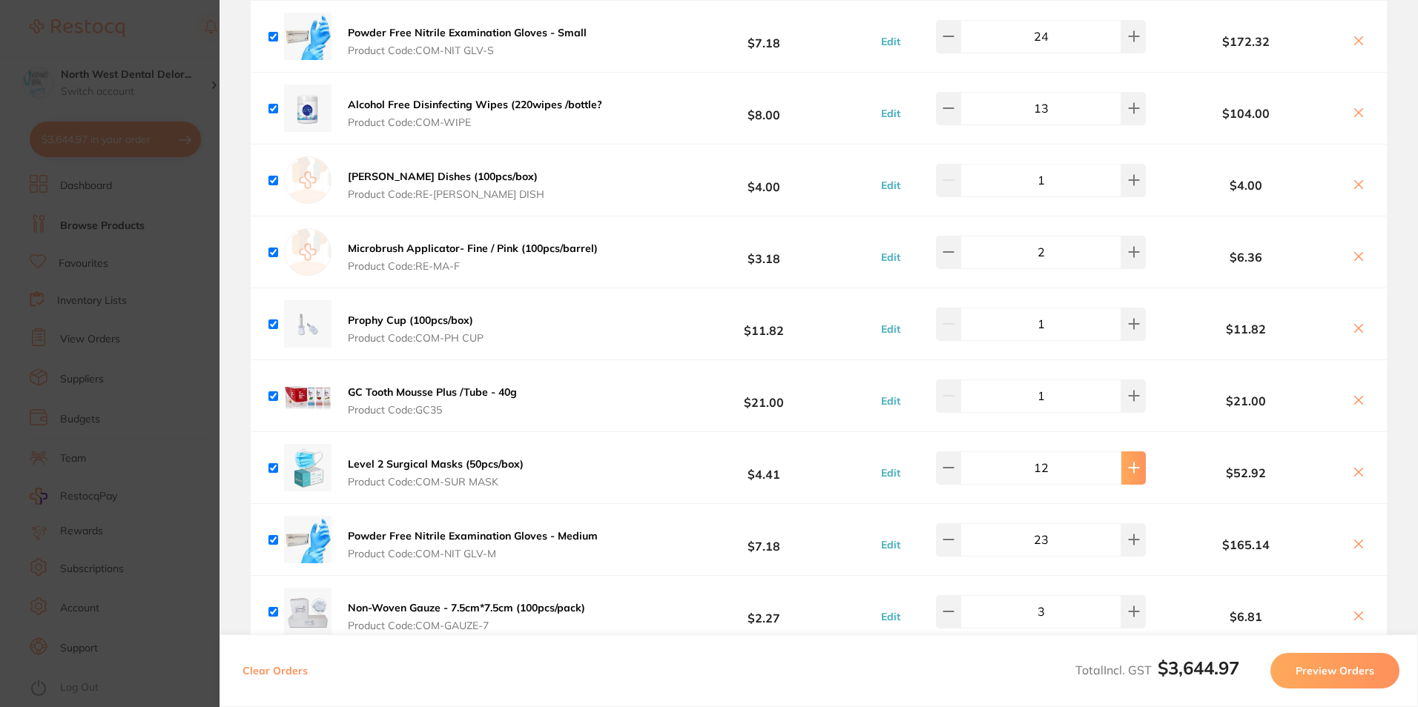
click at [1128, 462] on icon at bounding box center [1134, 468] width 12 height 12
type input "15"
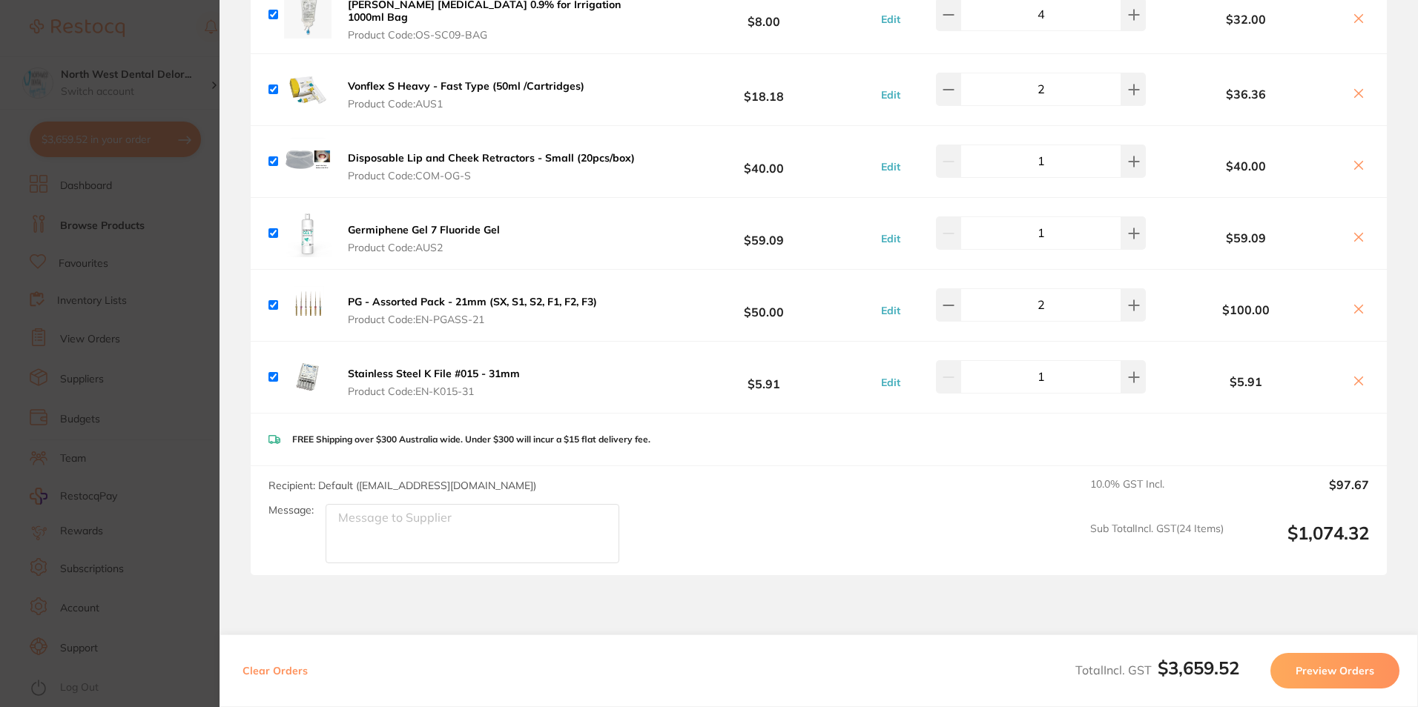
scroll to position [6035, 0]
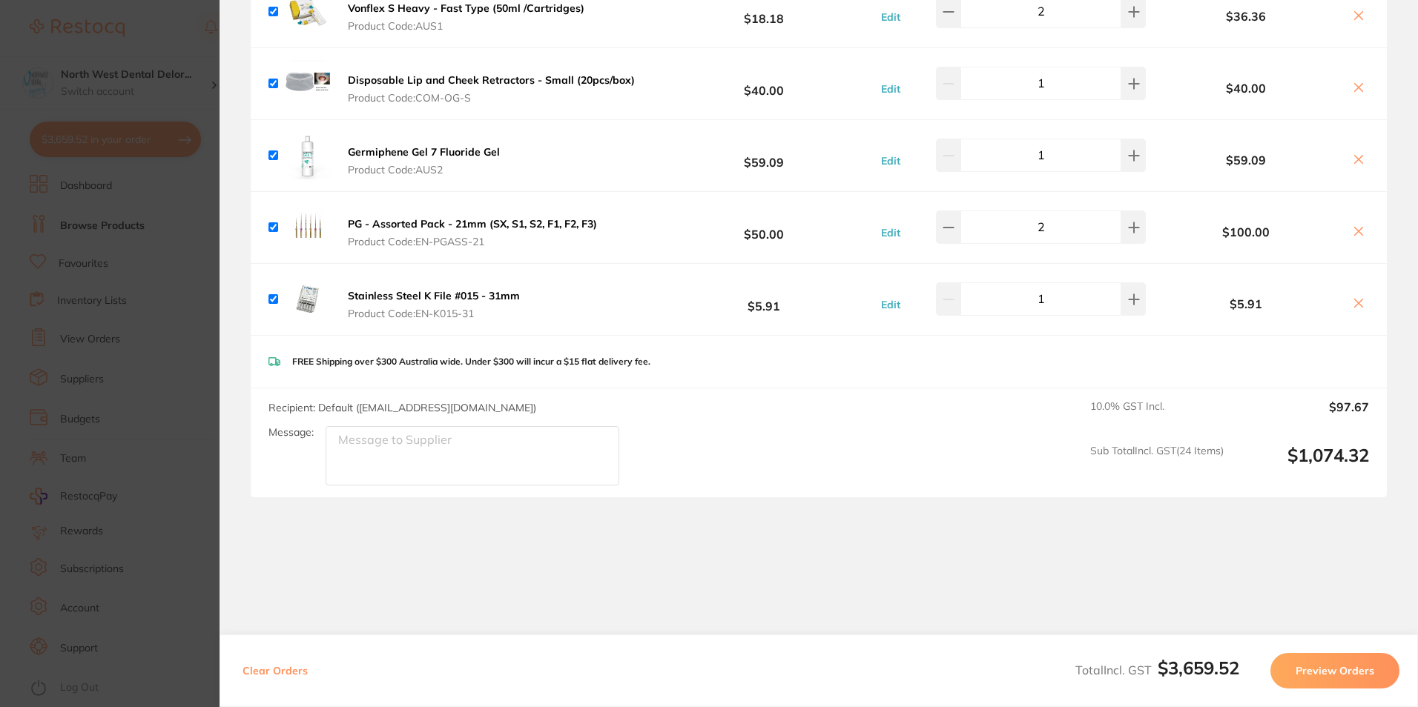
click at [83, 262] on section "Update RRP Set your pre negotiated price for this item. Item Agreed RRP (excl. …" at bounding box center [709, 353] width 1418 height 707
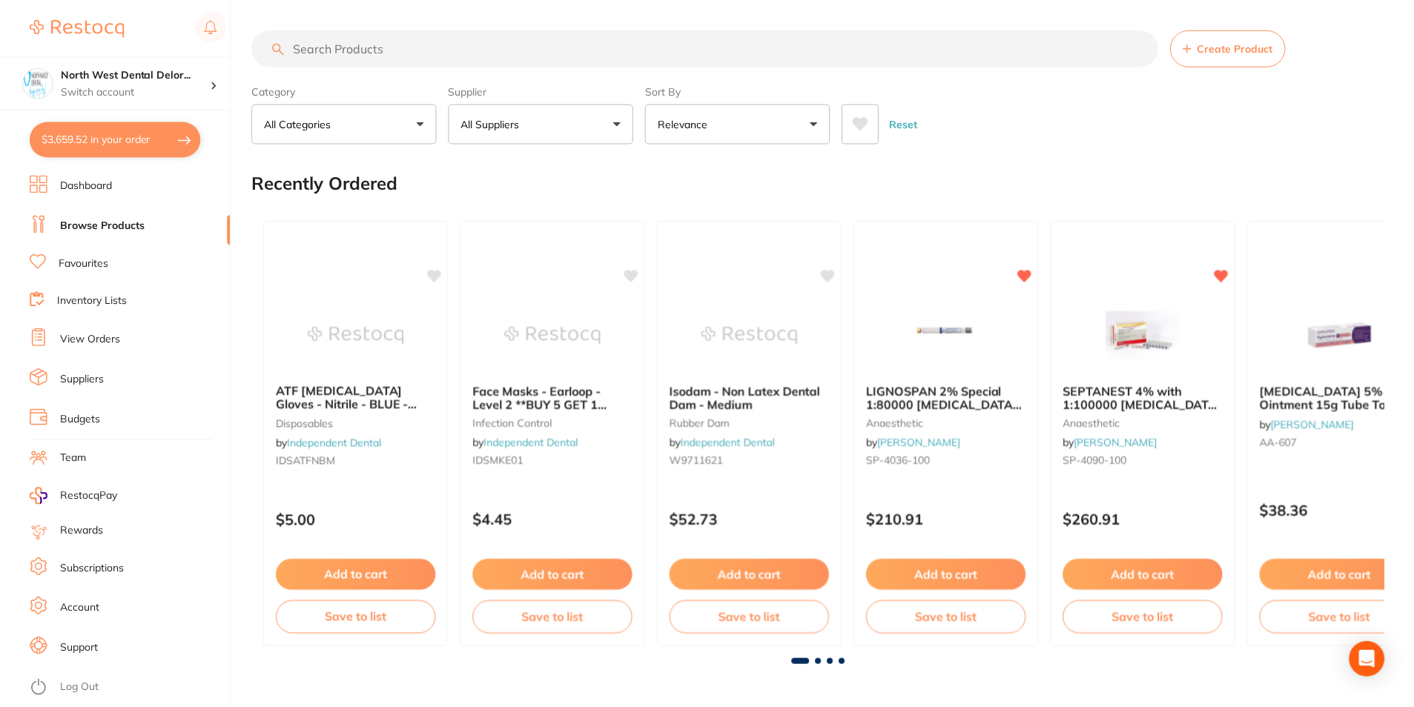
scroll to position [8, 0]
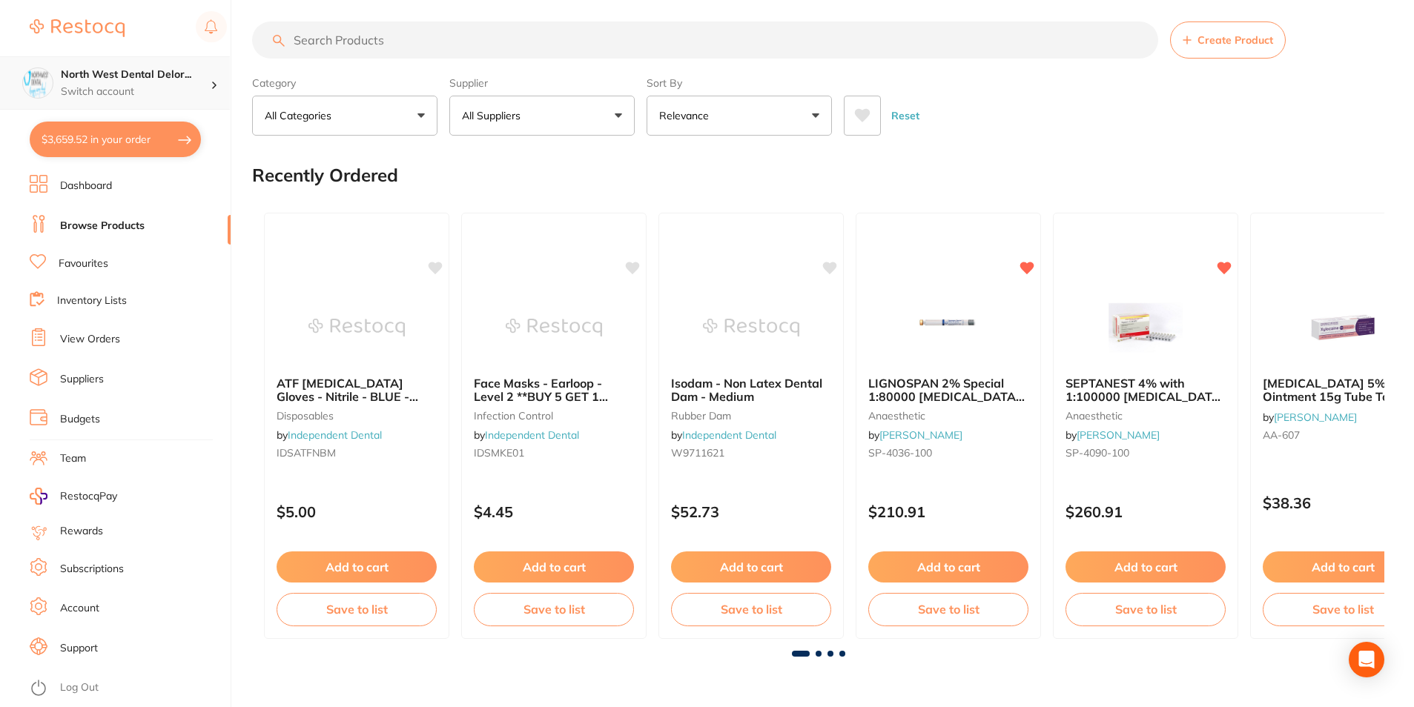
click at [102, 85] on p "Switch account" at bounding box center [136, 92] width 150 height 15
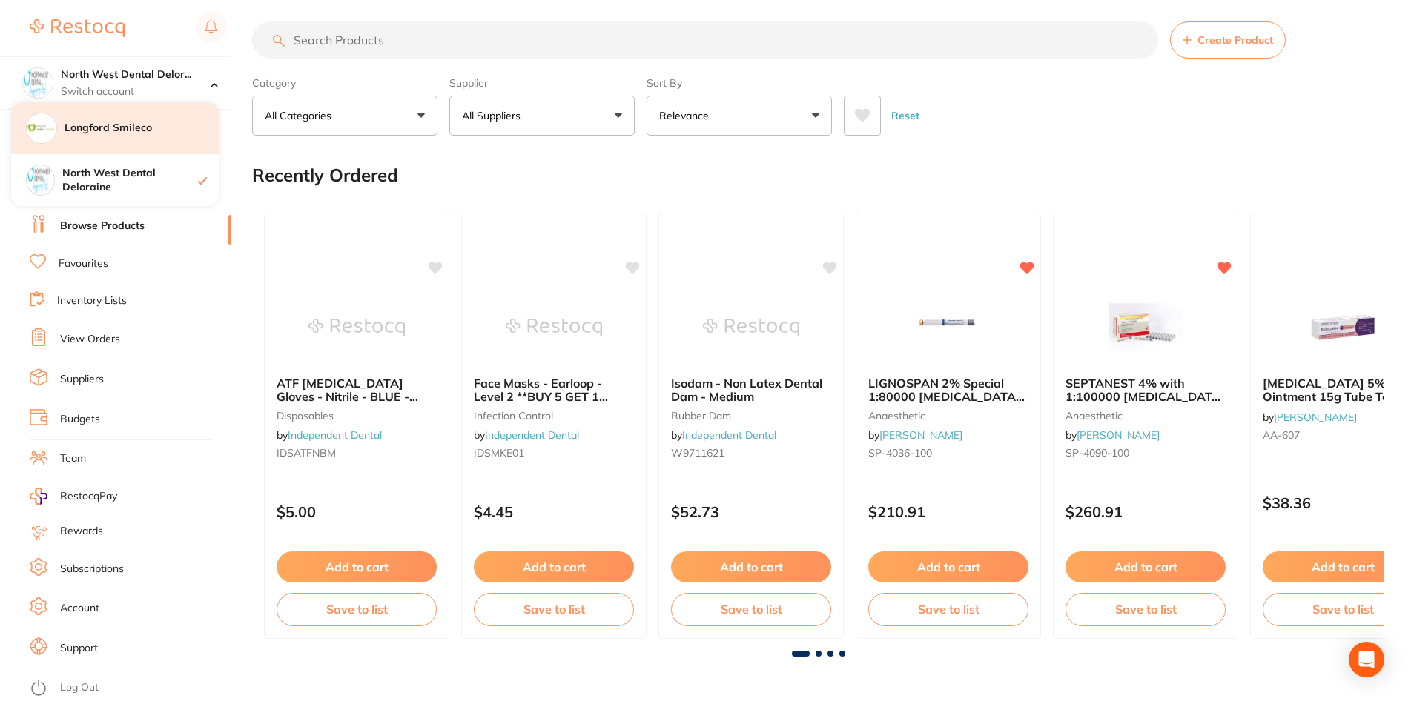
click at [153, 131] on h4 "Longford Smileco" at bounding box center [142, 128] width 154 height 15
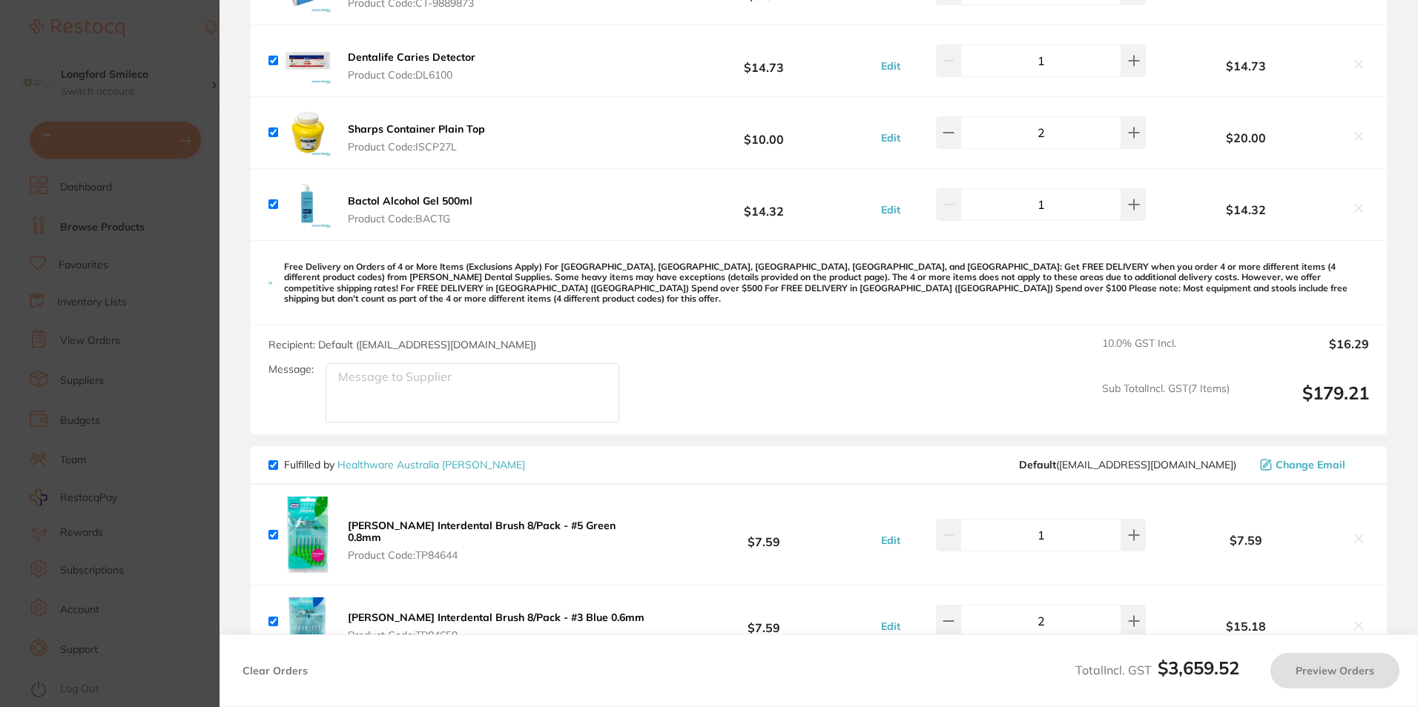
checkbox input "true"
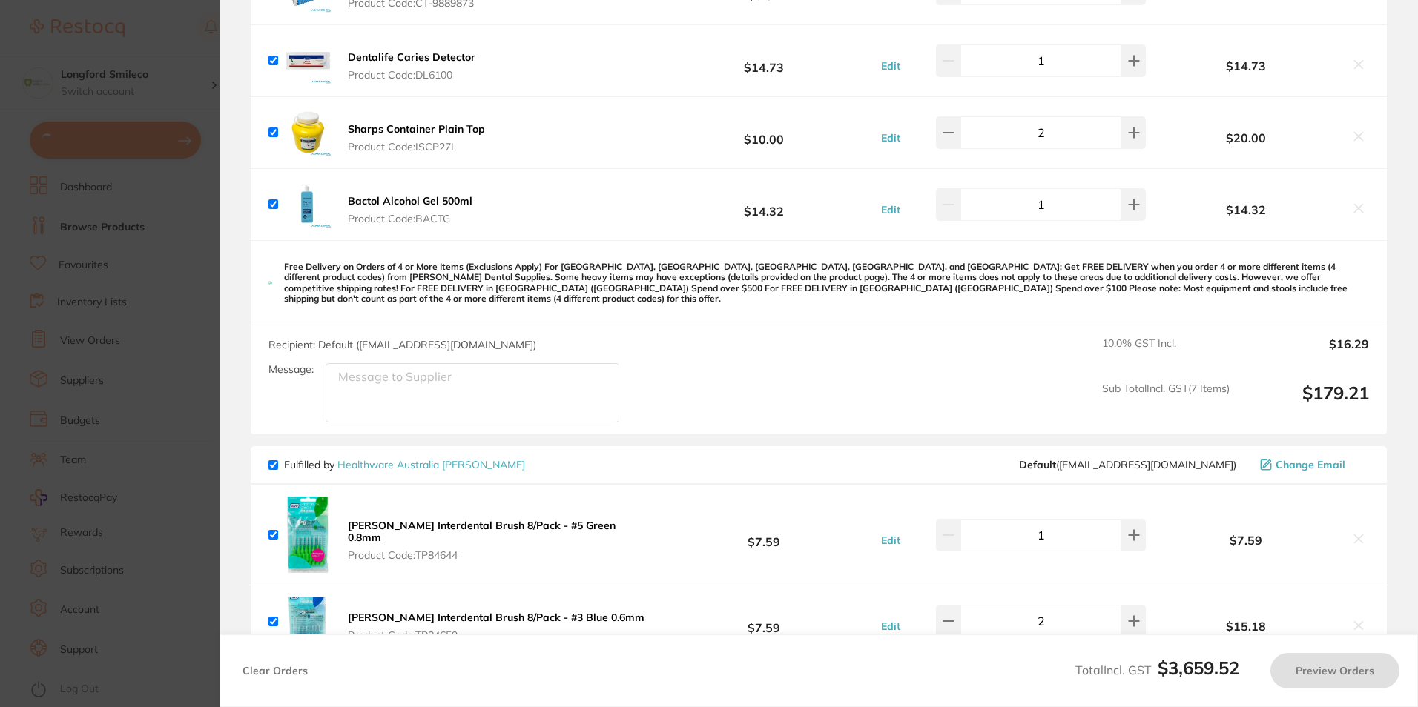
type input "4"
checkbox input "true"
type input "1"
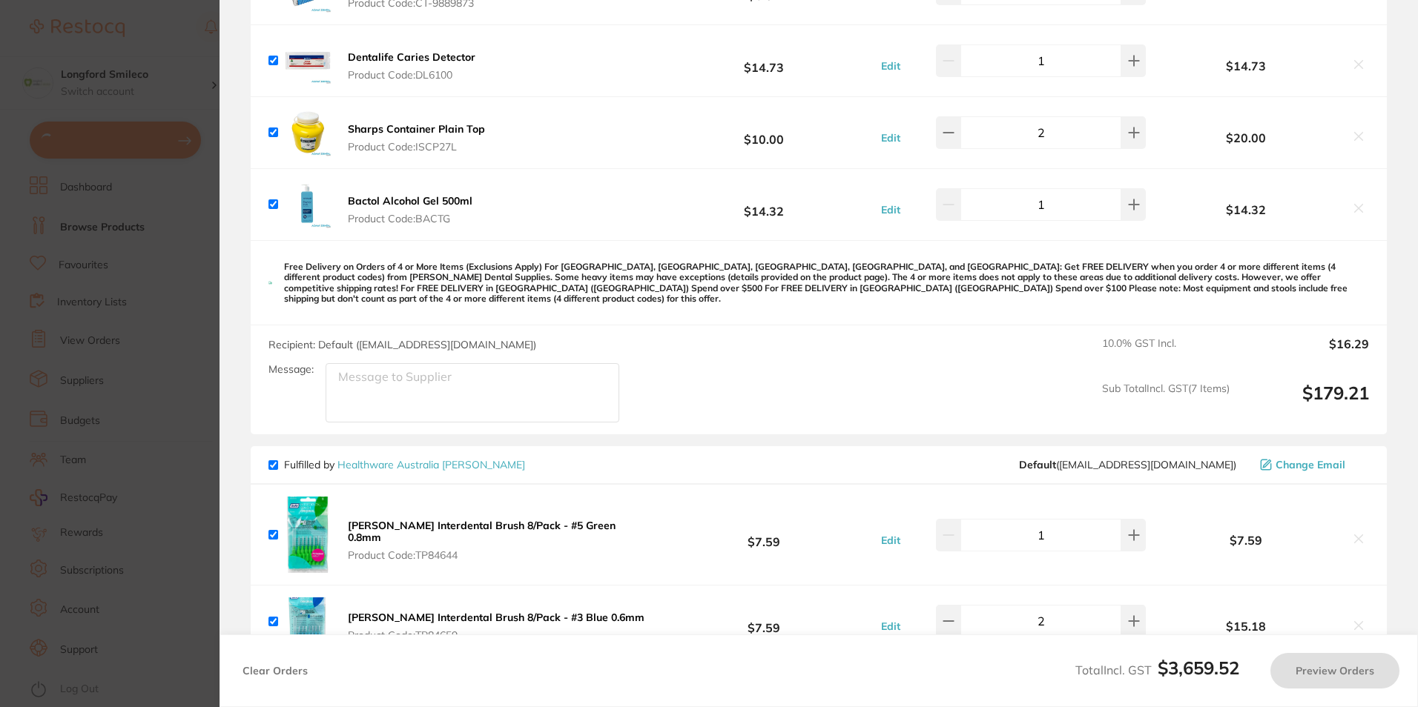
checkbox input "true"
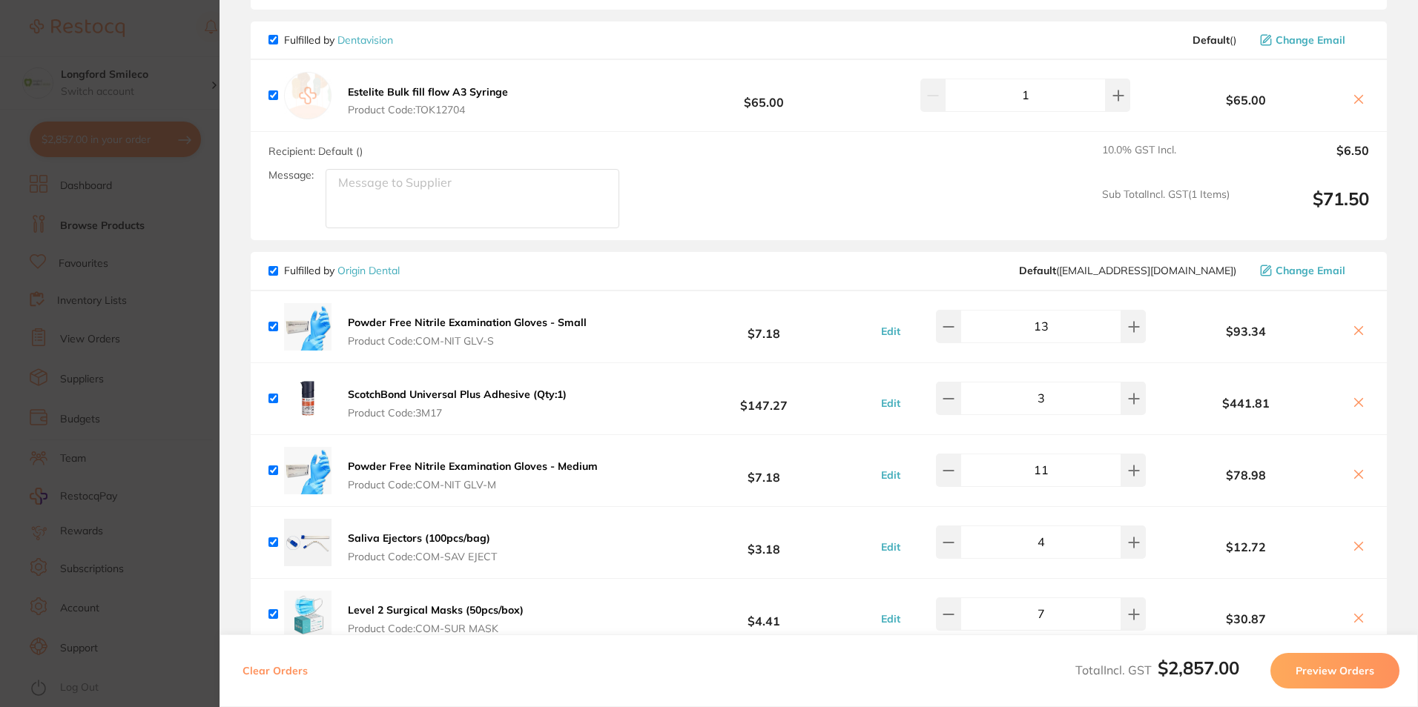
scroll to position [2002, 0]
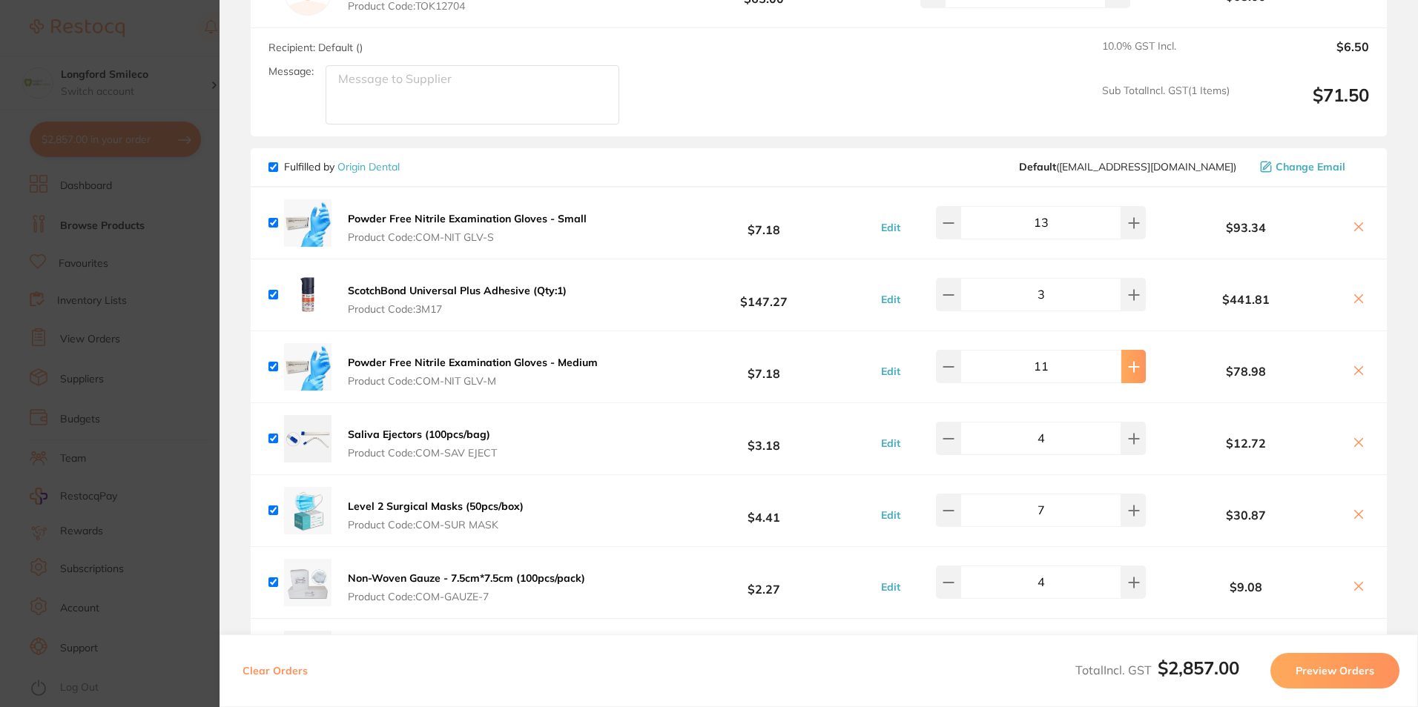
click at [1124, 360] on button at bounding box center [1133, 366] width 24 height 33
type input "13"
click at [1121, 208] on button at bounding box center [1133, 222] width 24 height 33
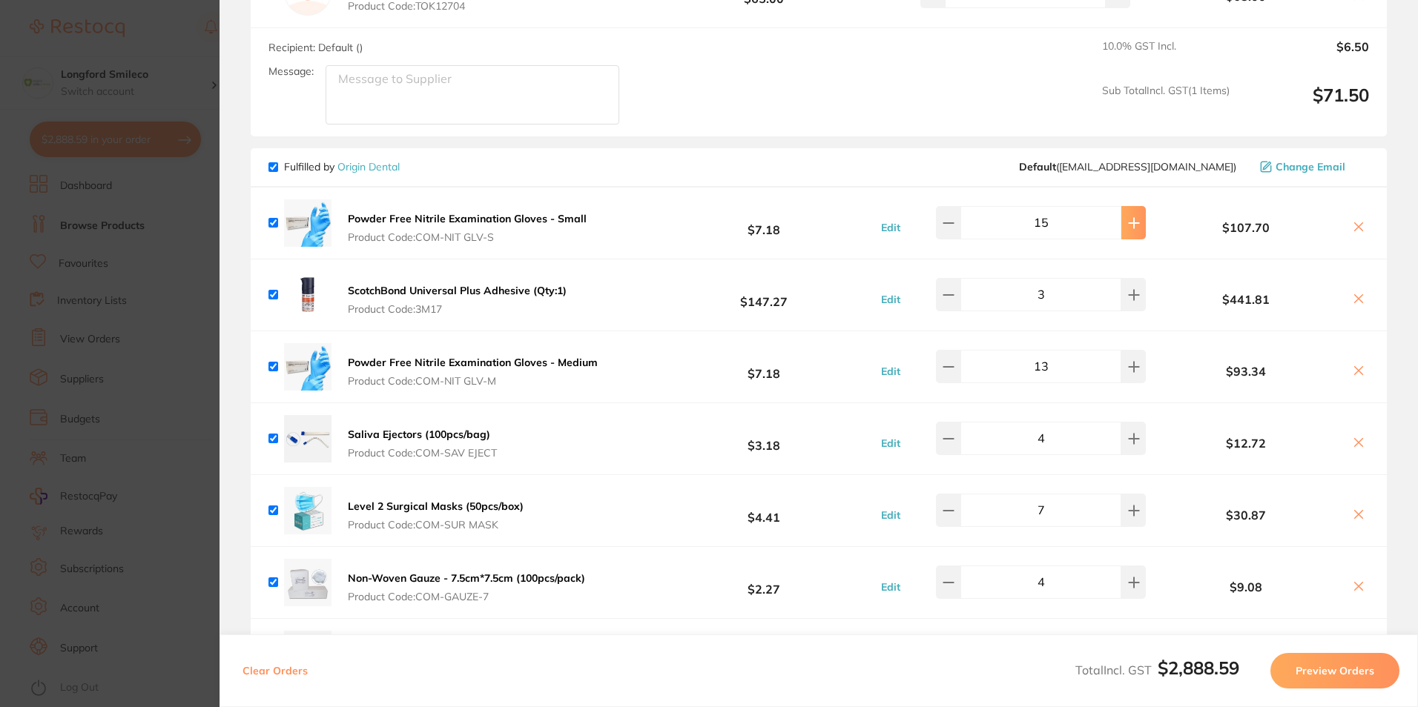
click at [1121, 208] on button at bounding box center [1133, 222] width 24 height 33
type input "16"
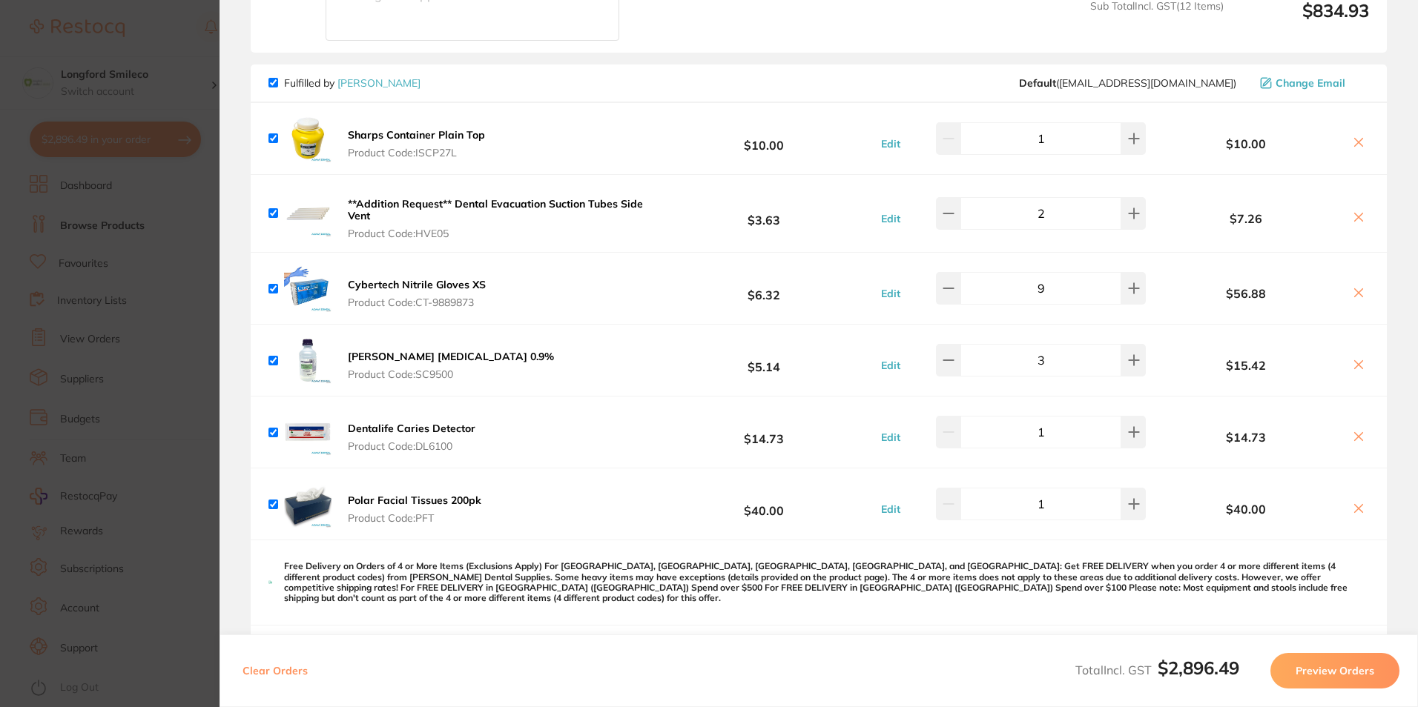
scroll to position [1112, 0]
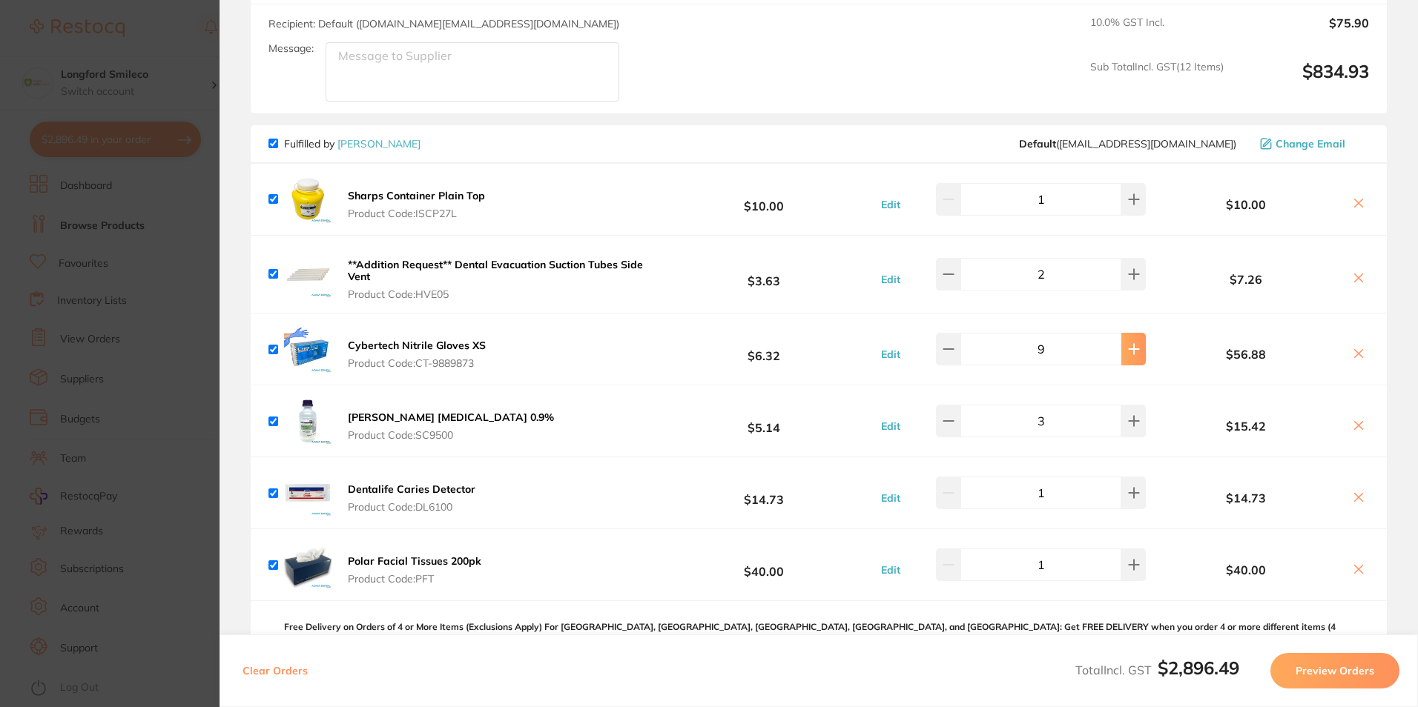
click at [1121, 355] on button at bounding box center [1133, 349] width 24 height 33
click at [1138, 349] on button at bounding box center [1133, 349] width 24 height 33
type input "13"
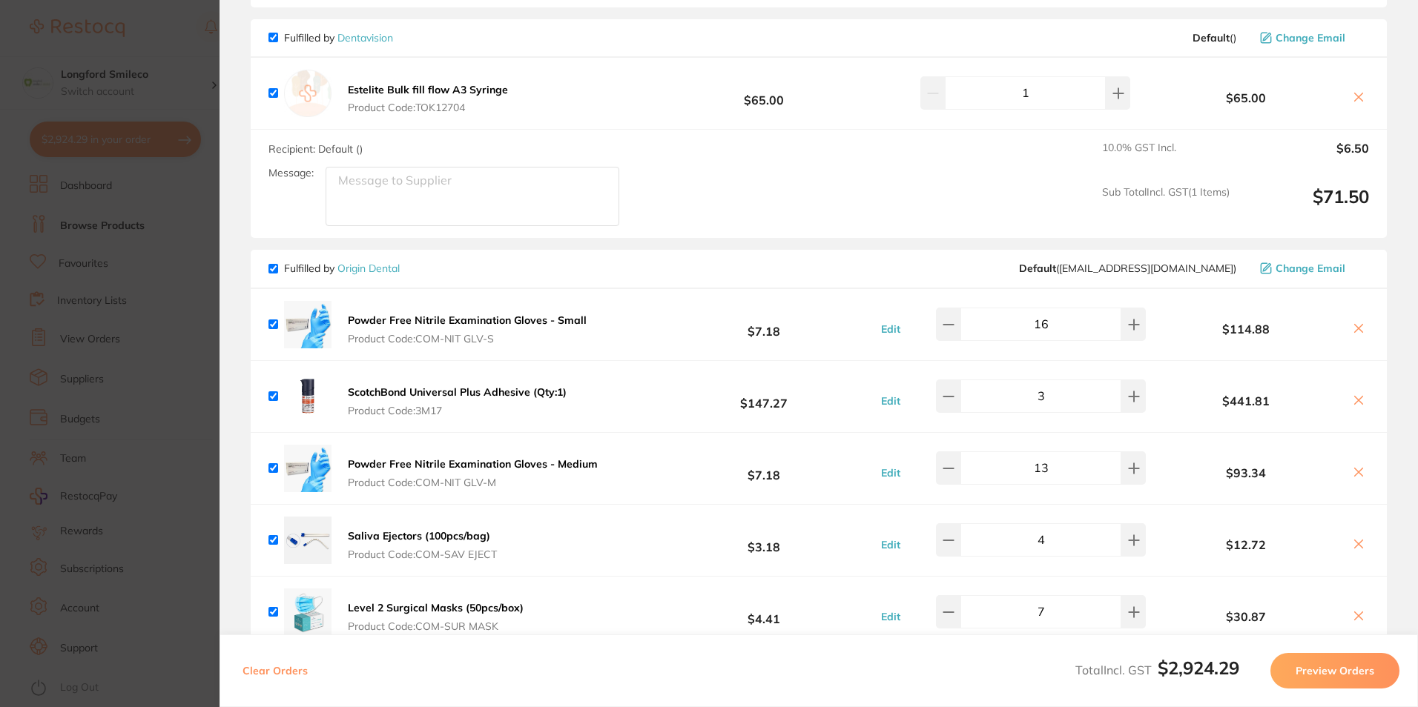
scroll to position [2002, 0]
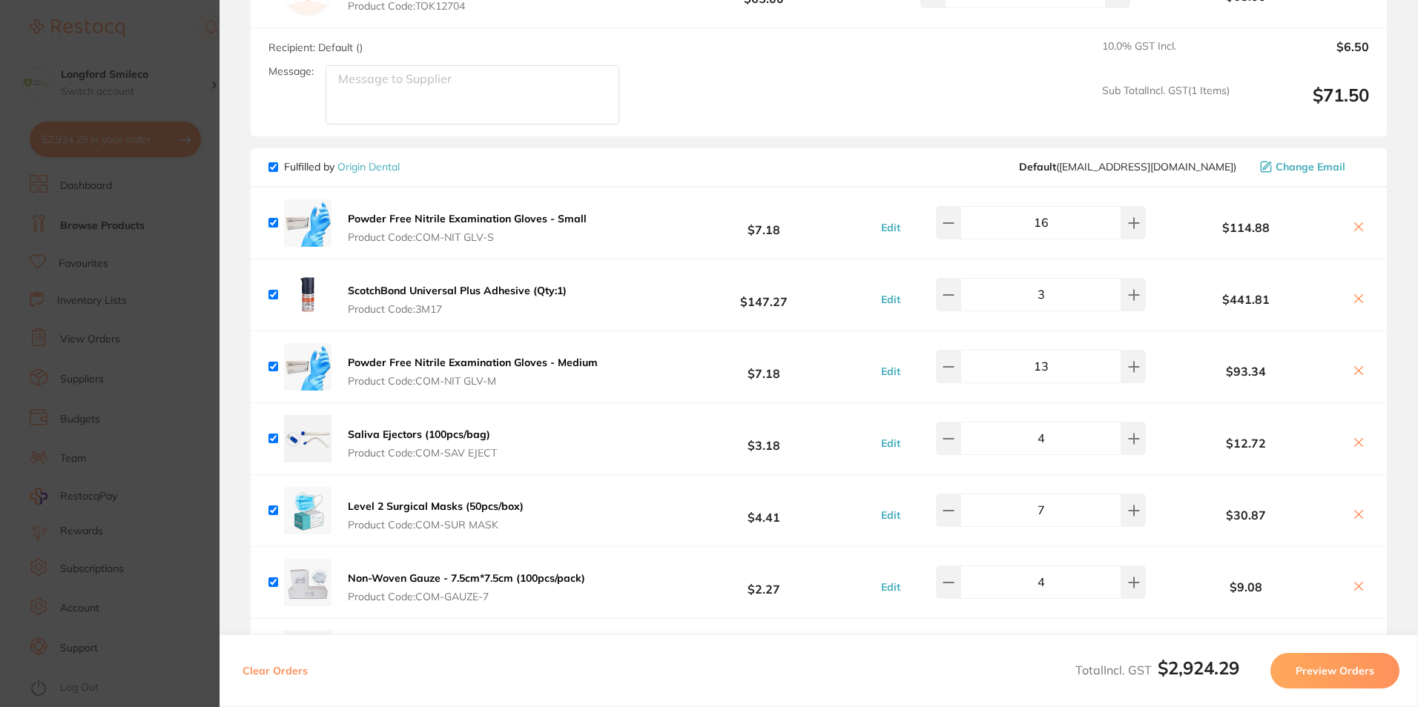
click at [47, 330] on section "Update RRP Set your pre negotiated price for this item. Item Agreed RRP (excl. …" at bounding box center [709, 353] width 1418 height 707
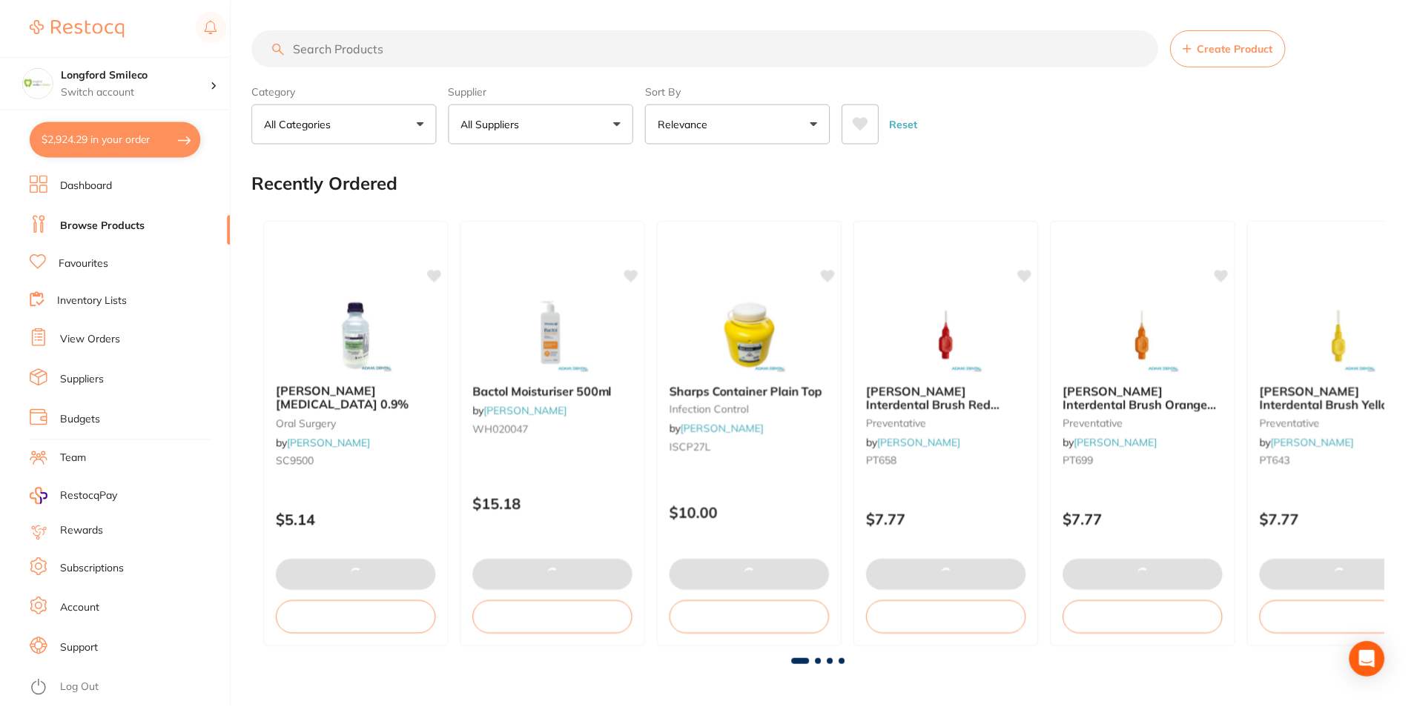
scroll to position [8, 0]
